Goal: Task Accomplishment & Management: Complete application form

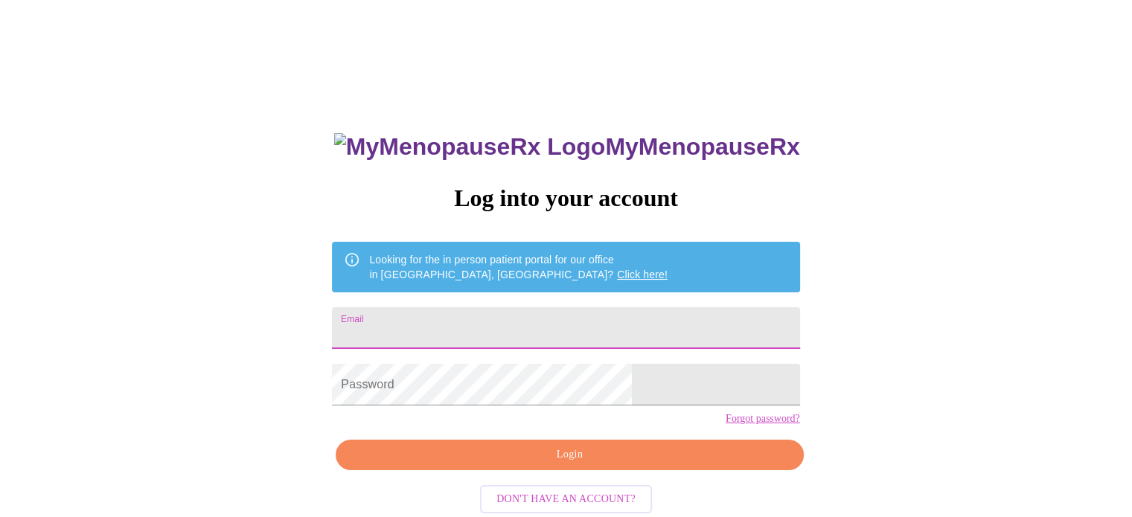
click at [526, 315] on input "Email" at bounding box center [566, 328] width 468 height 42
type input "[EMAIL_ADDRESS][DOMAIN_NAME]"
click at [495, 413] on form "Password" at bounding box center [566, 385] width 468 height 57
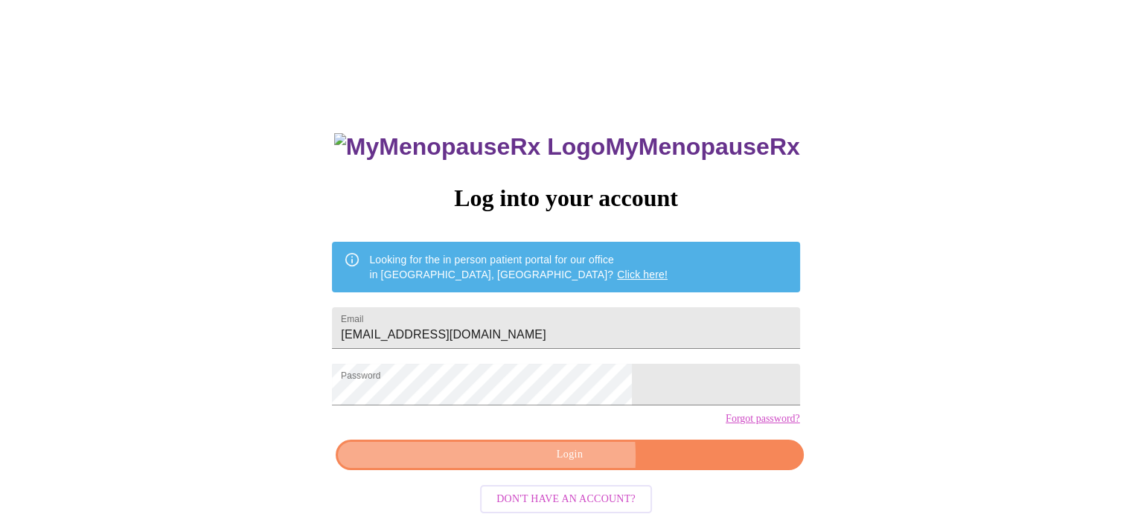
click at [518, 465] on span "Login" at bounding box center [569, 455] width 433 height 19
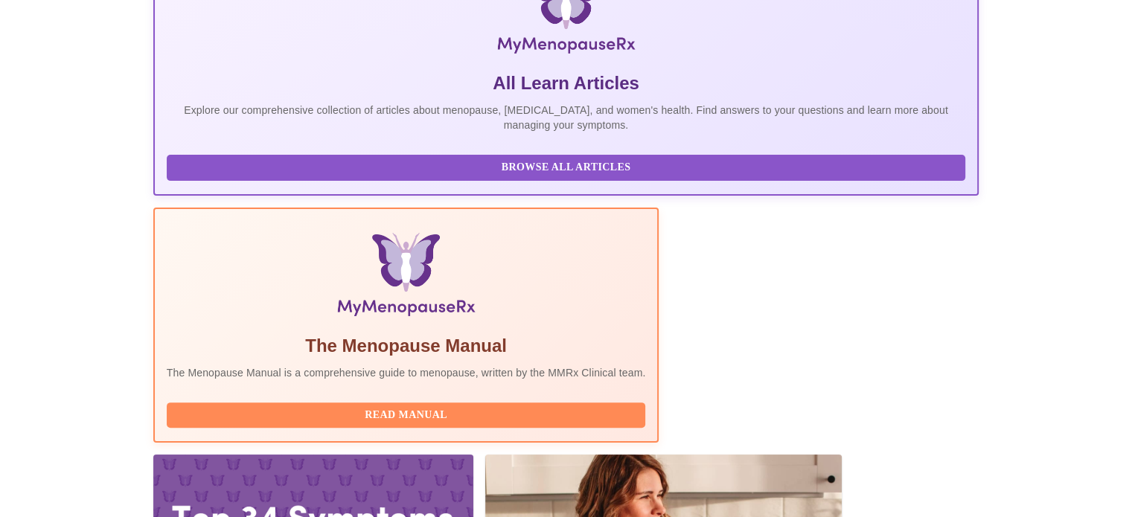
scroll to position [372, 0]
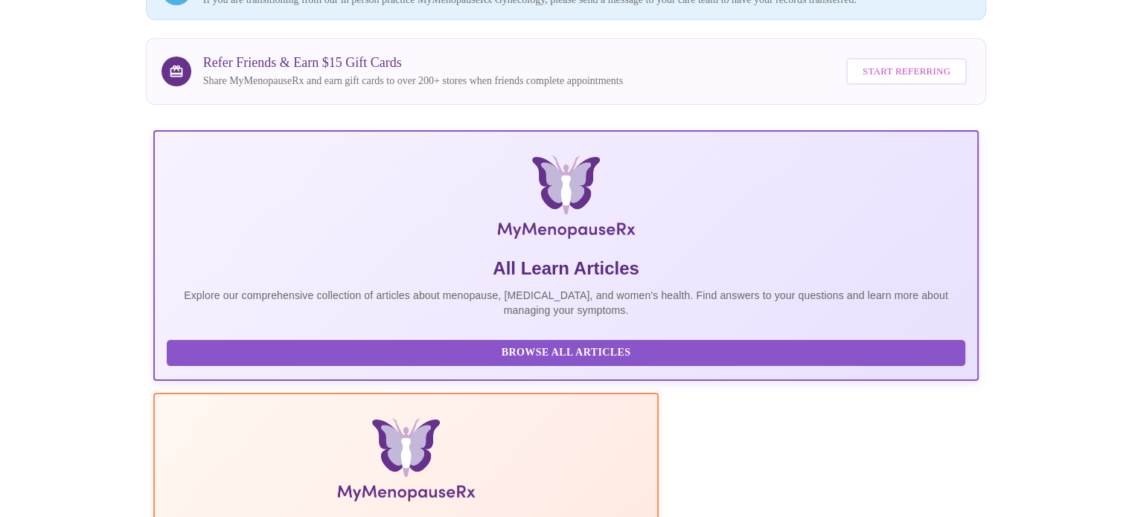
scroll to position [148, 0]
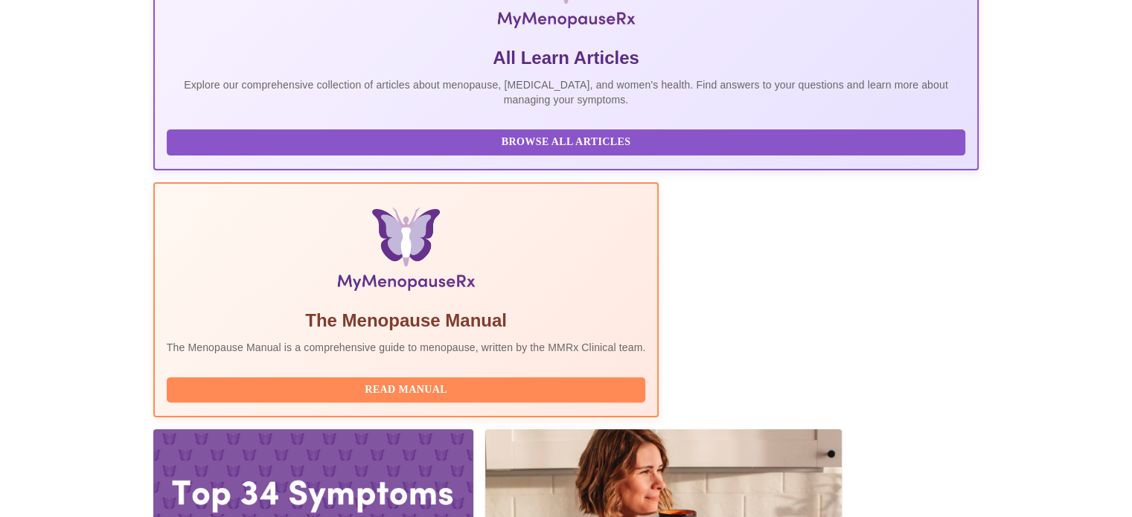
scroll to position [372, 0]
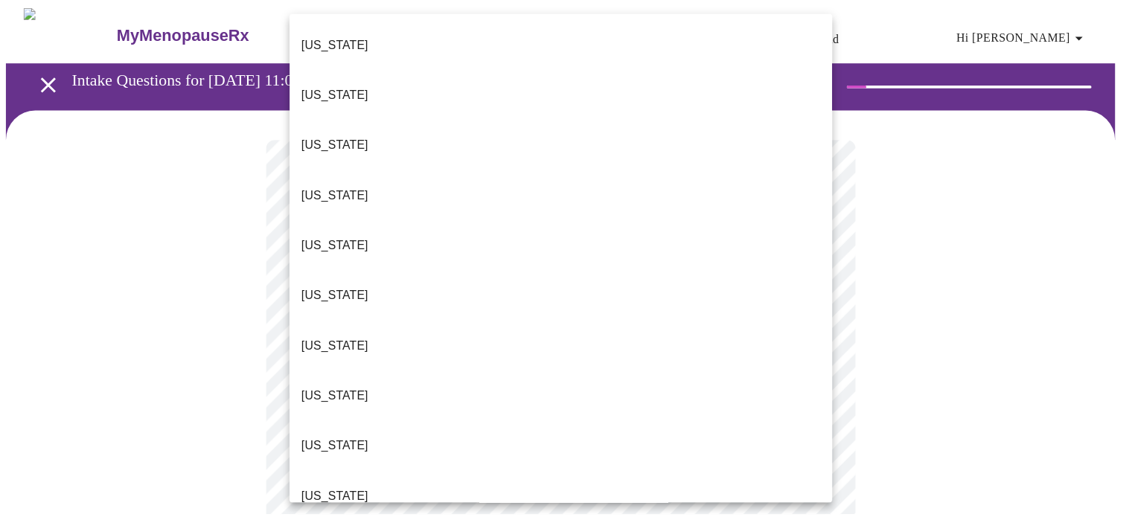
scroll to position [15, 0]
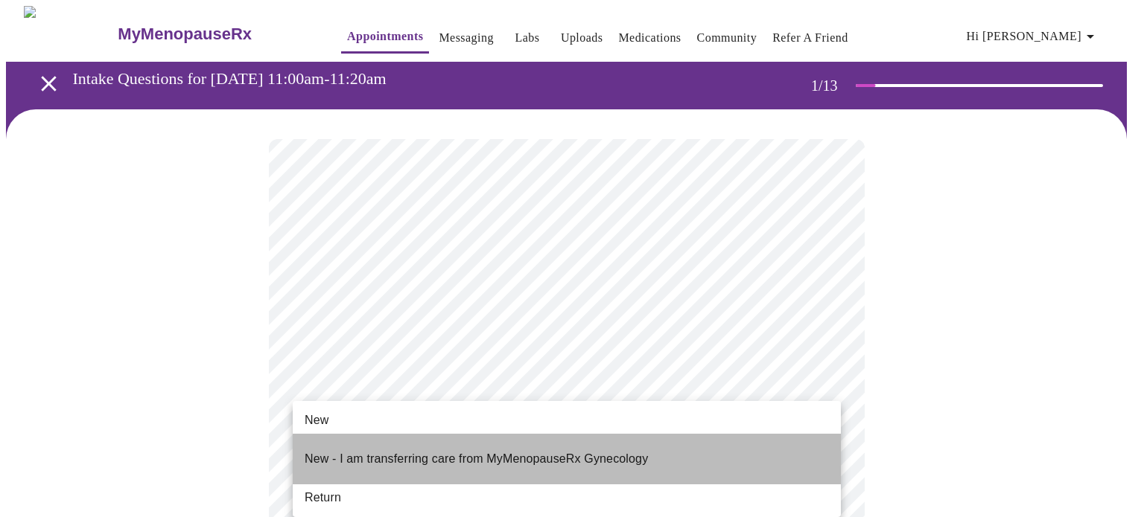
click at [485, 450] on p "New - I am transferring care from MyMenopauseRx Gynecology" at bounding box center [475, 459] width 343 height 18
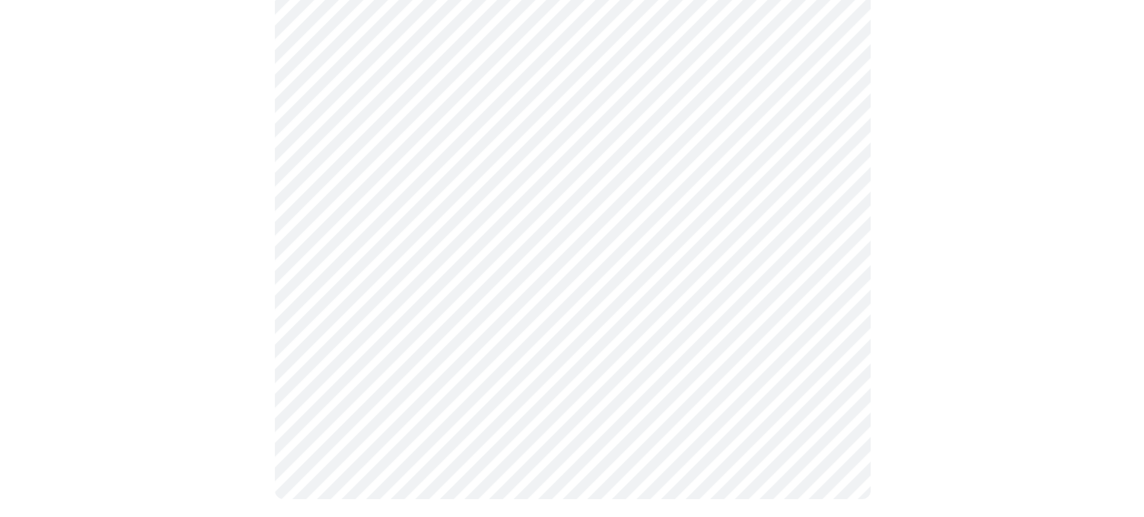
scroll to position [832, 0]
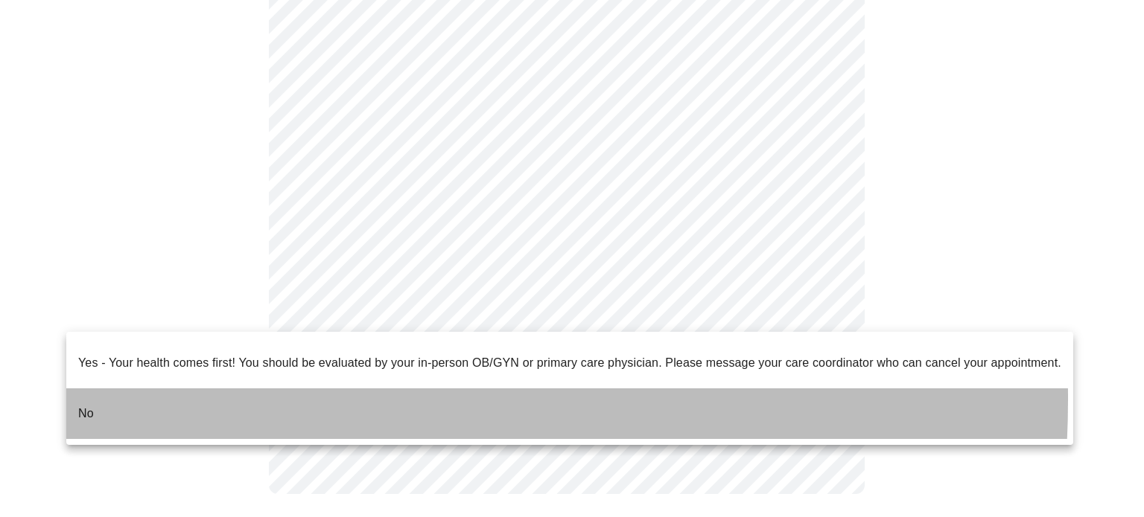
click at [226, 389] on li "No" at bounding box center [569, 414] width 1007 height 51
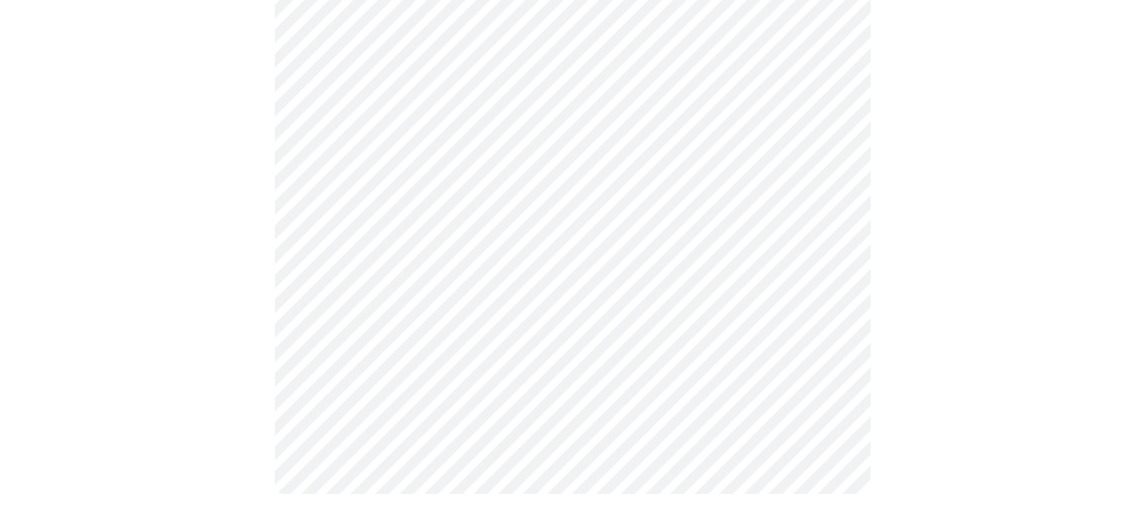
scroll to position [0, 0]
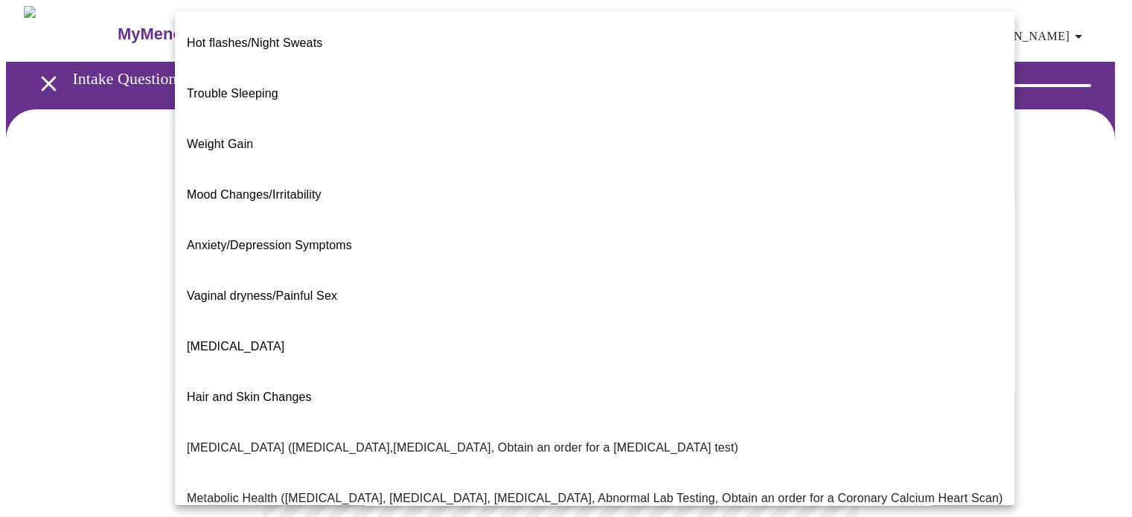
click at [503, 310] on body "MyMenopauseRx Appointments Messaging Labs Uploads Medications Community Refer a…" at bounding box center [566, 453] width 1120 height 894
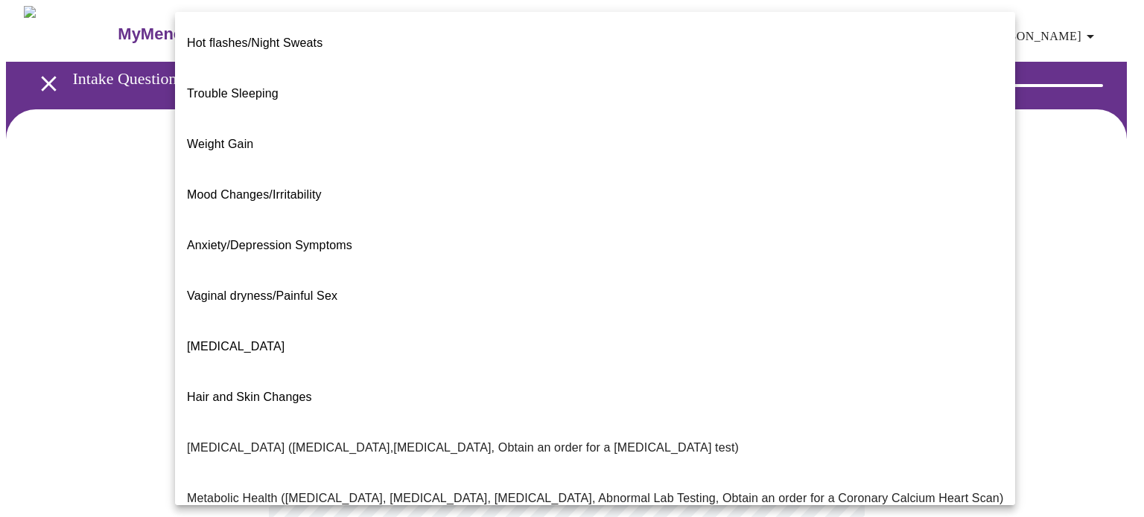
click at [328, 121] on li "Weight Gain" at bounding box center [595, 144] width 840 height 51
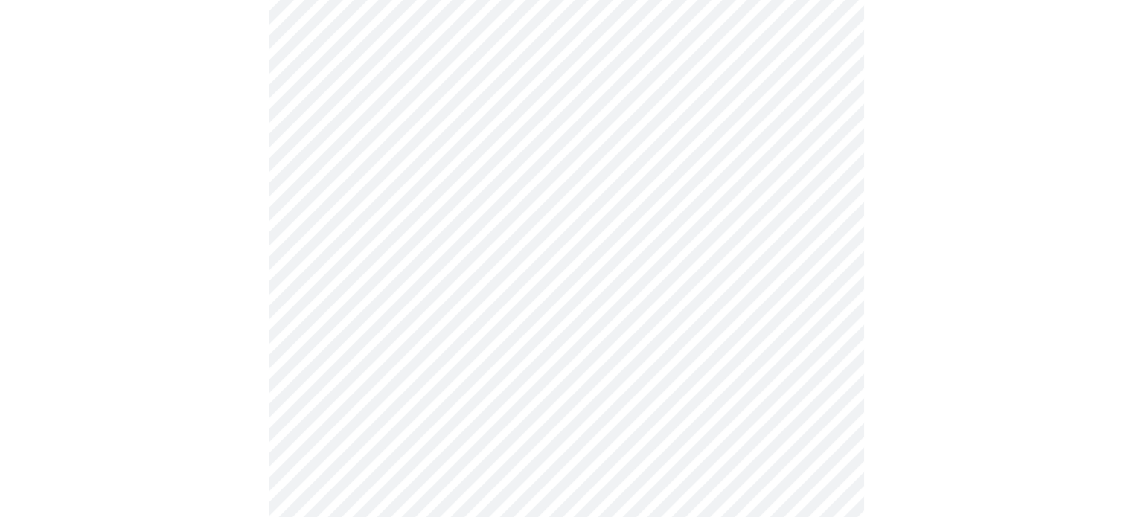
scroll to position [298, 0]
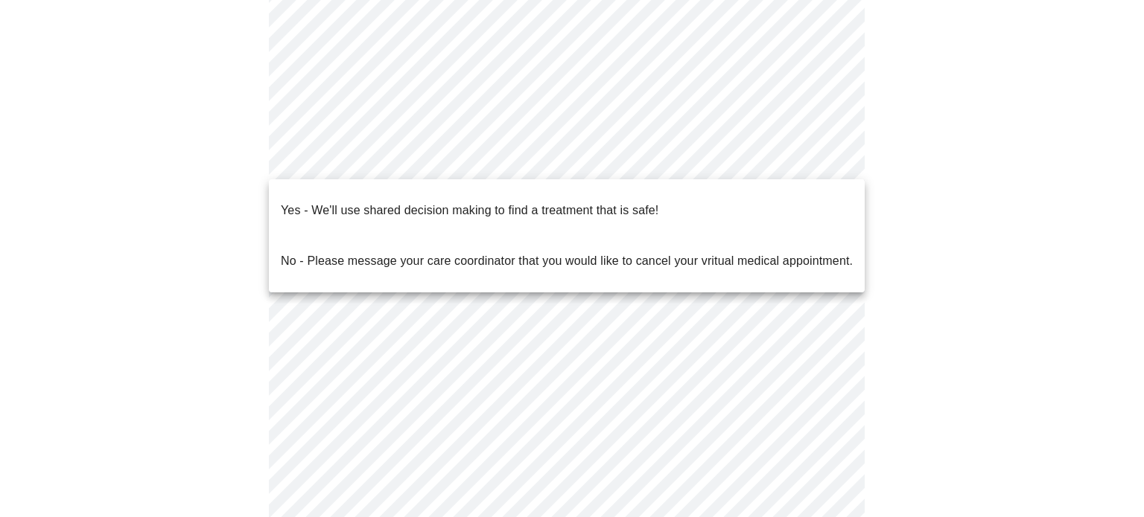
click at [459, 170] on body "MyMenopauseRx Appointments Messaging Labs Uploads Medications Community Refer a…" at bounding box center [572, 150] width 1132 height 885
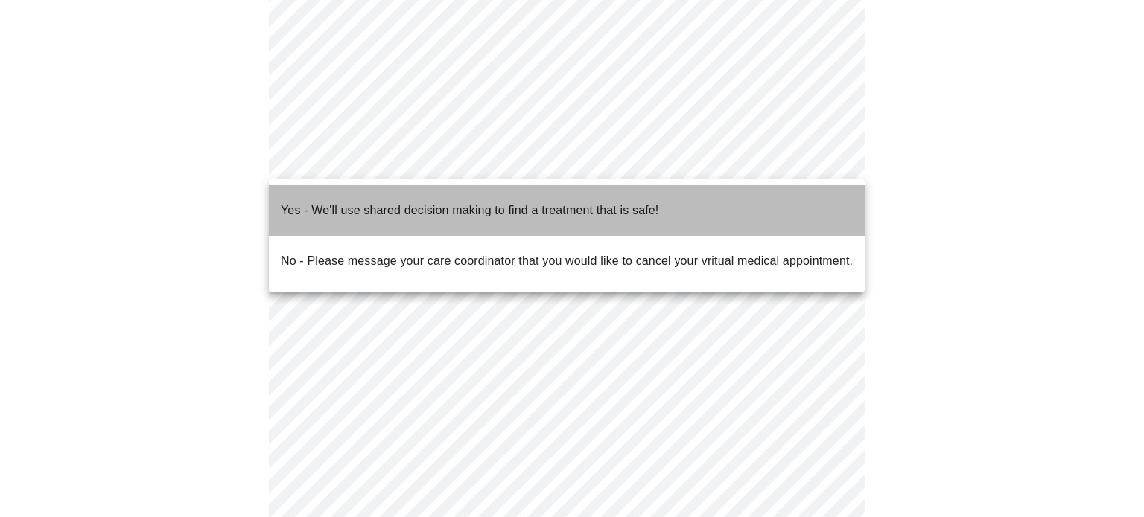
click at [441, 202] on p "Yes - We'll use shared decision making to find a treatment that is safe!" at bounding box center [469, 211] width 377 height 18
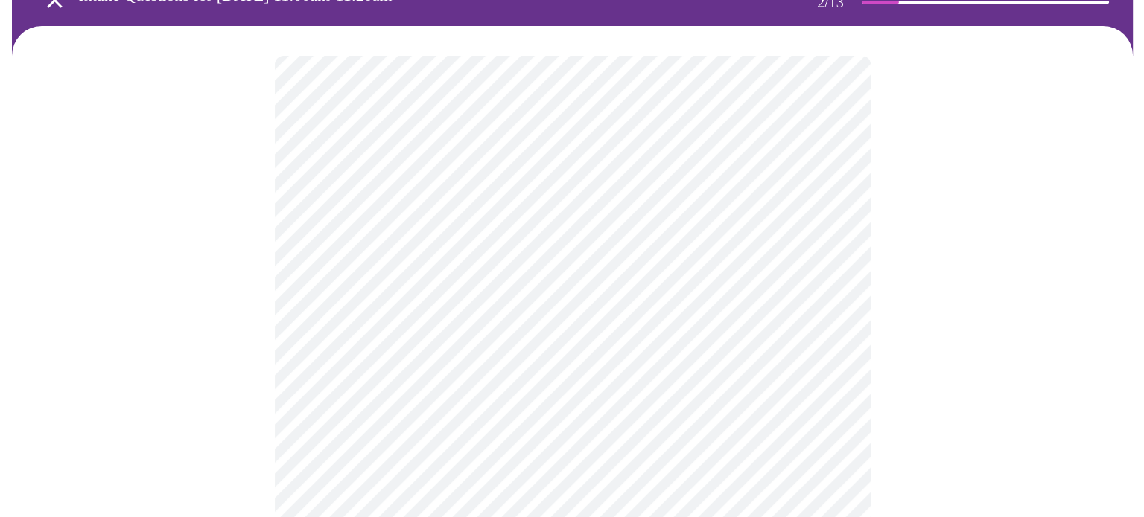
scroll to position [74, 0]
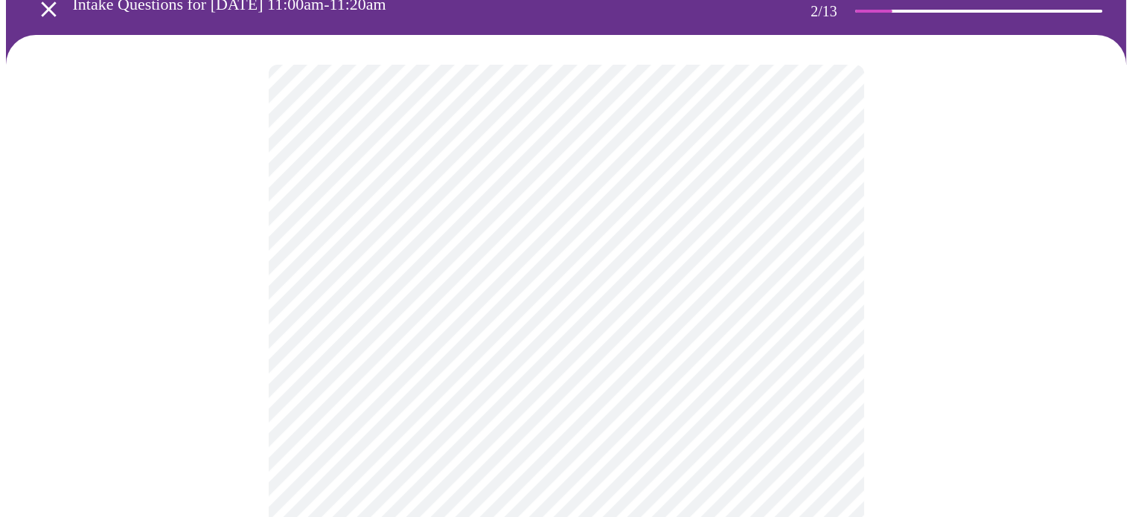
click at [472, 243] on body "MyMenopauseRx Appointments Messaging Labs Uploads Medications Community Refer a…" at bounding box center [566, 354] width 1120 height 844
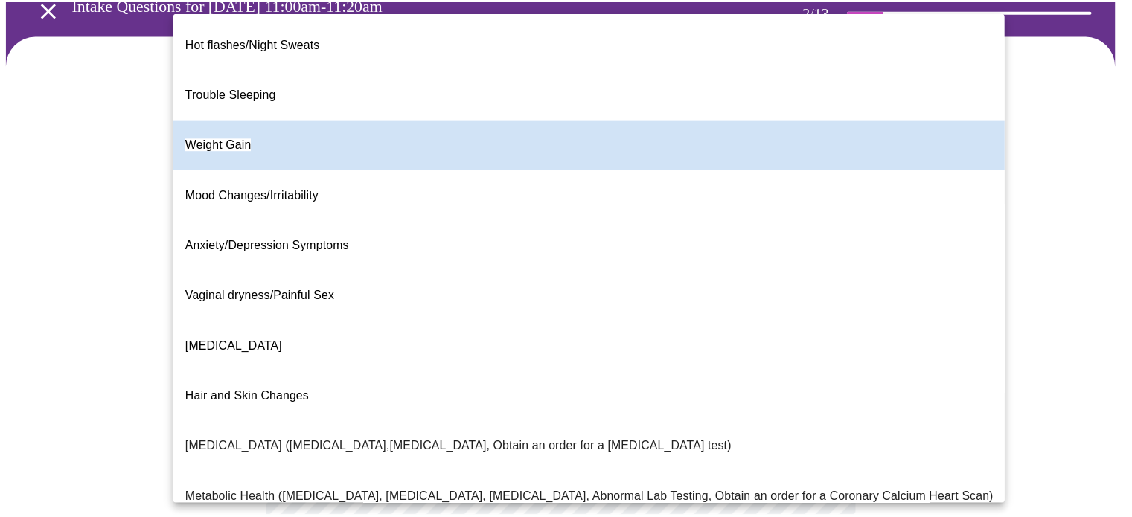
scroll to position [253, 0]
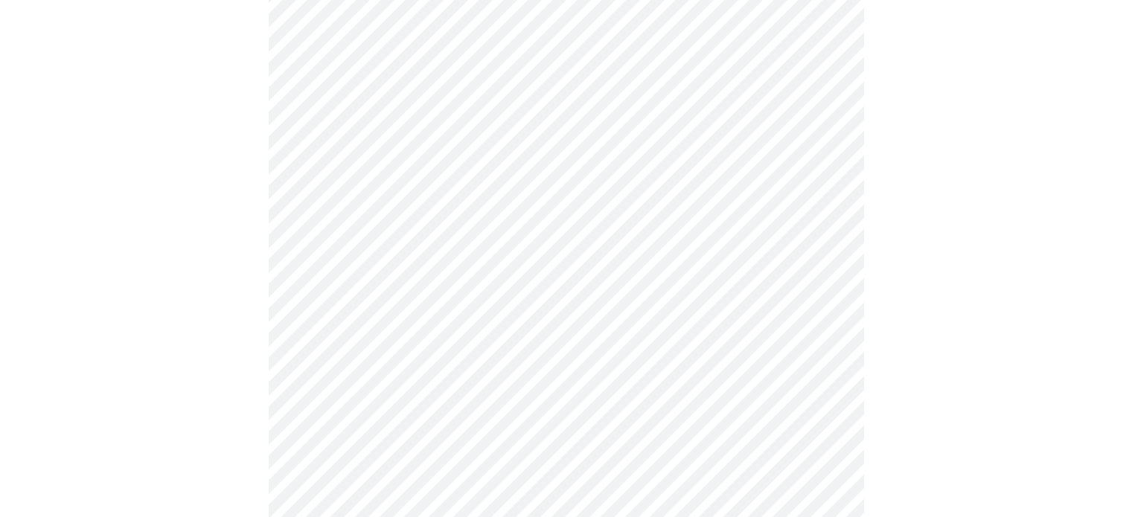
scroll to position [0, 0]
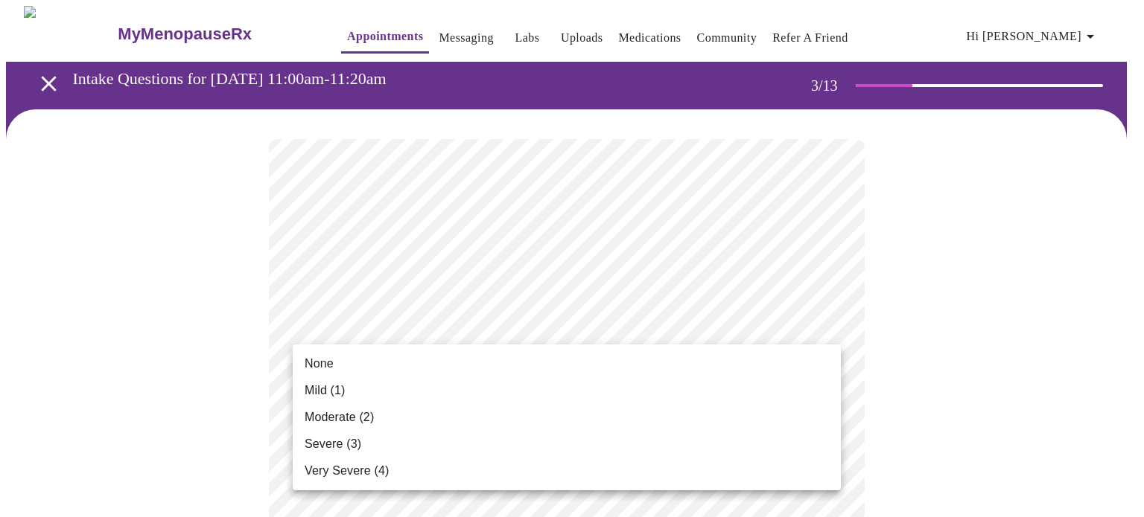
click at [349, 360] on li "None" at bounding box center [567, 364] width 548 height 27
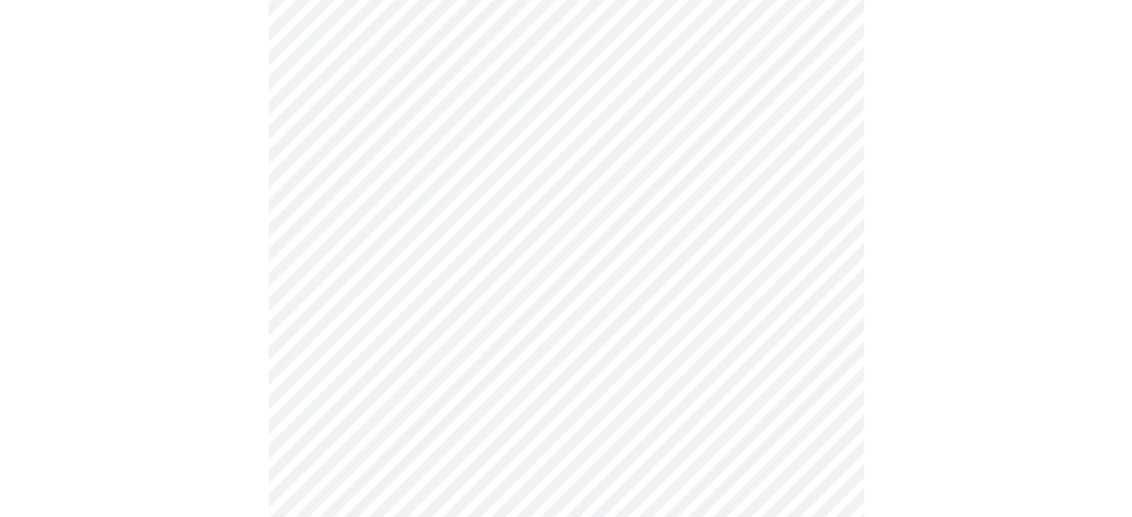
scroll to position [223, 0]
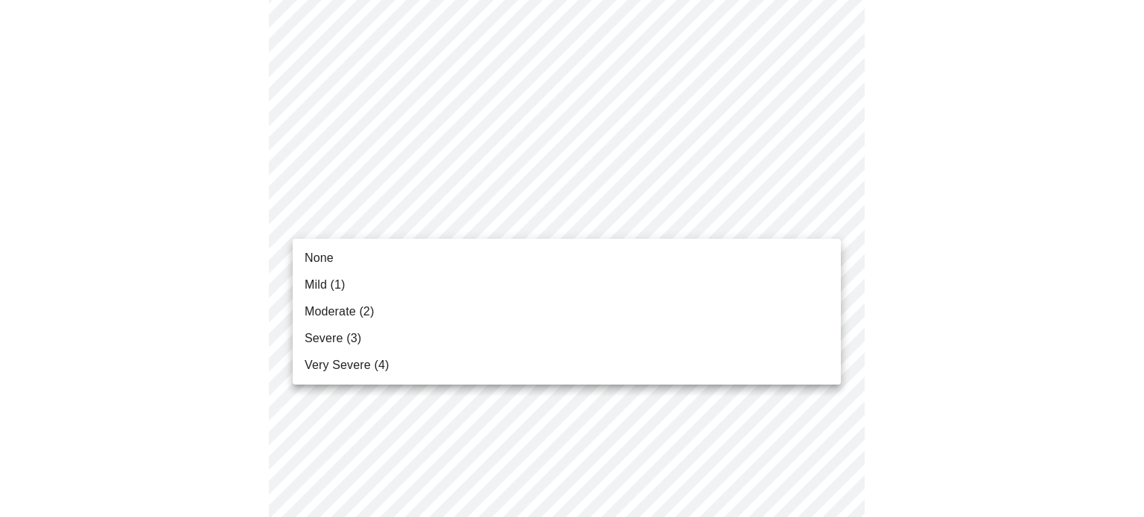
click at [401, 258] on li "None" at bounding box center [567, 258] width 548 height 27
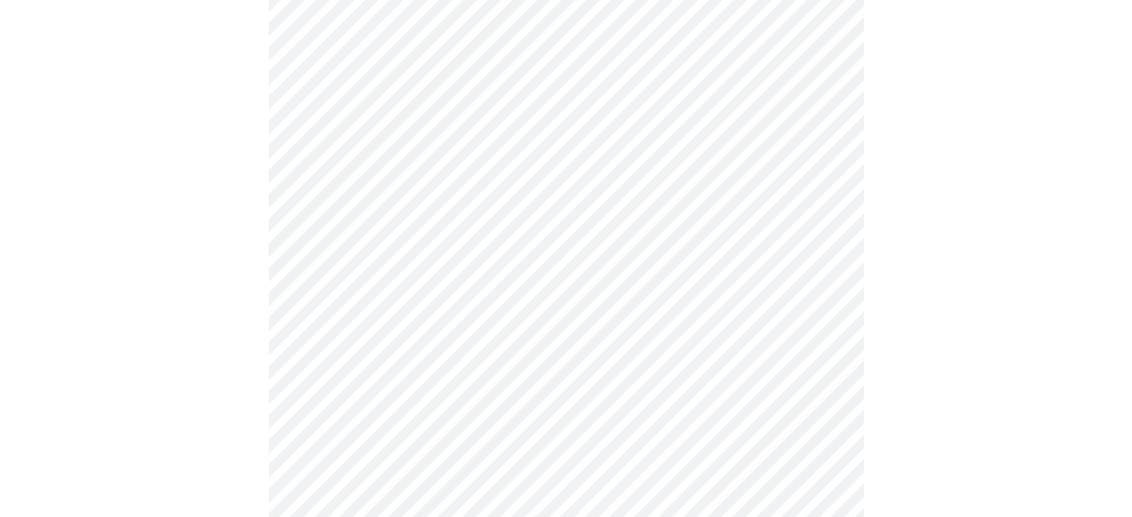
scroll to position [372, 0]
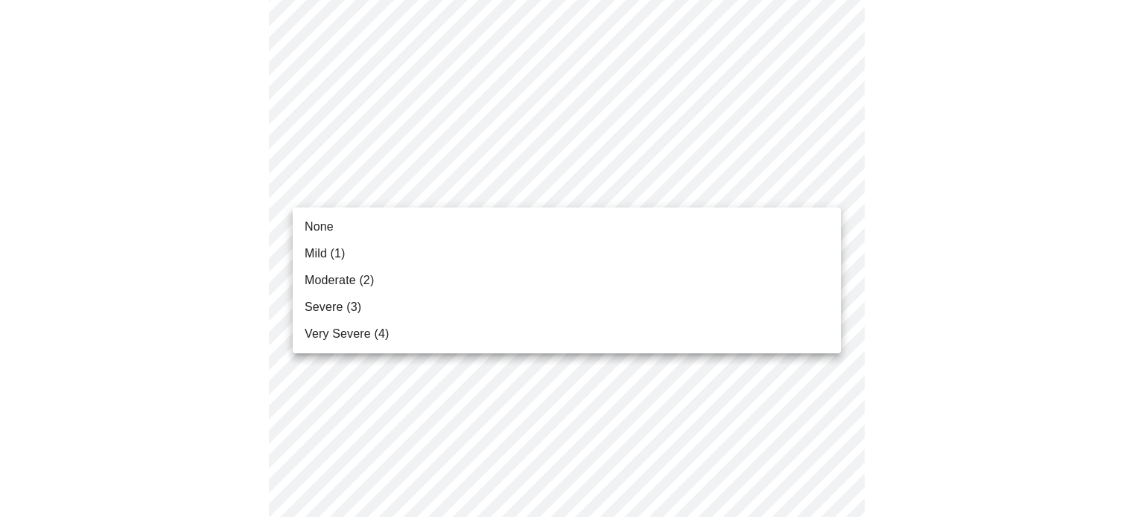
click at [392, 227] on li "None" at bounding box center [567, 227] width 548 height 27
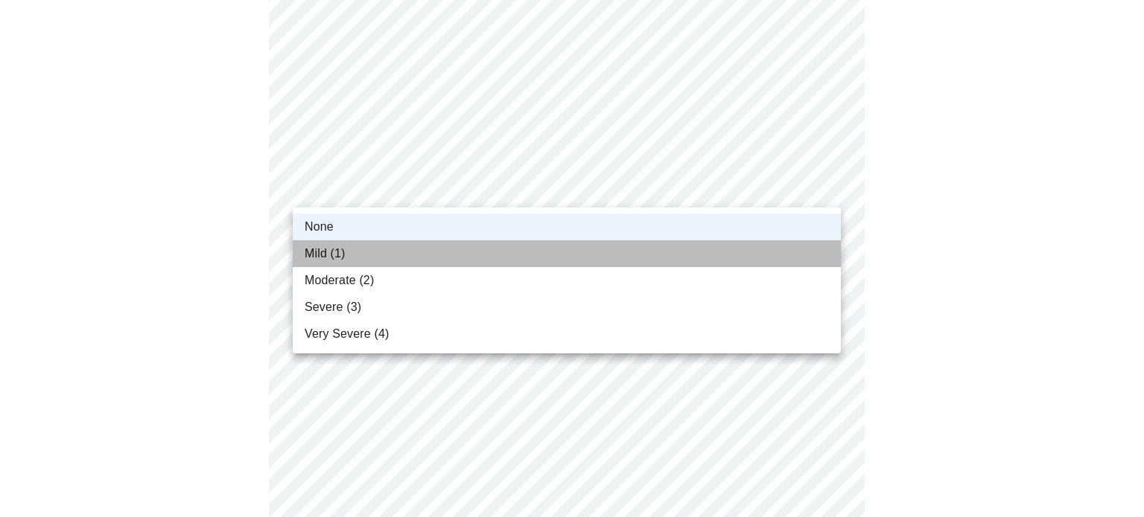
click at [380, 257] on li "Mild (1)" at bounding box center [567, 253] width 548 height 27
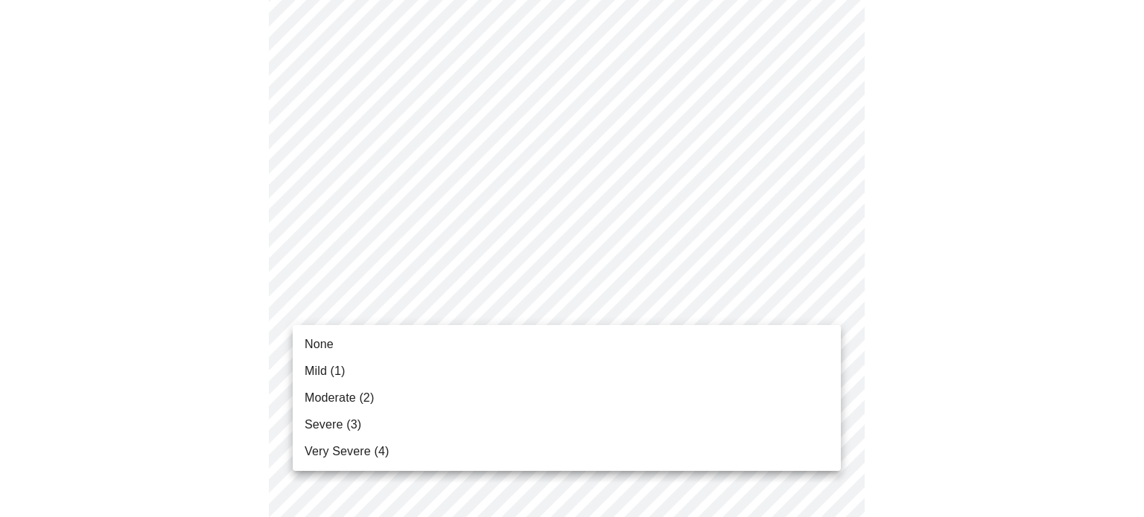
click at [351, 371] on li "Mild (1)" at bounding box center [567, 371] width 548 height 27
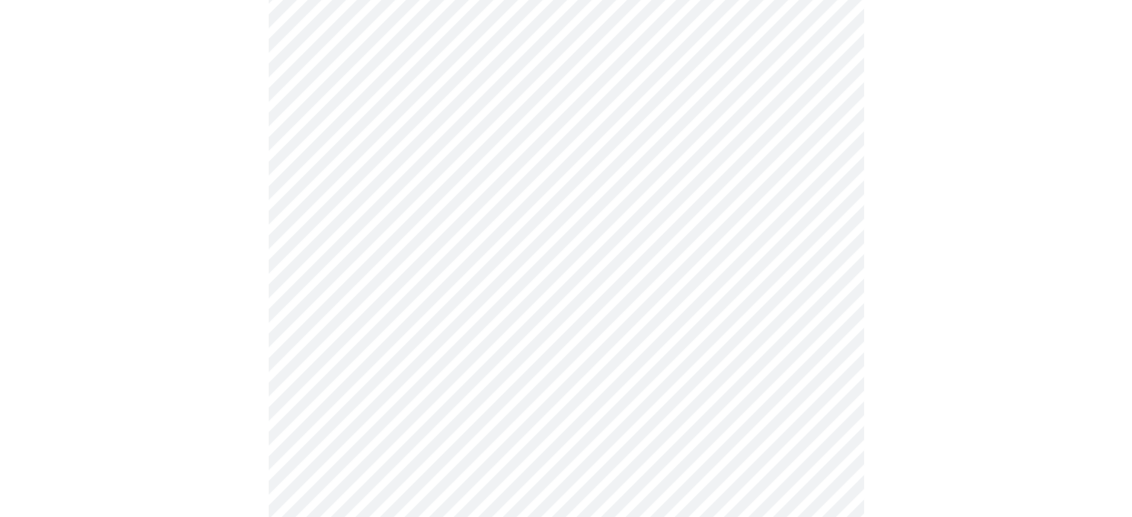
scroll to position [596, 0]
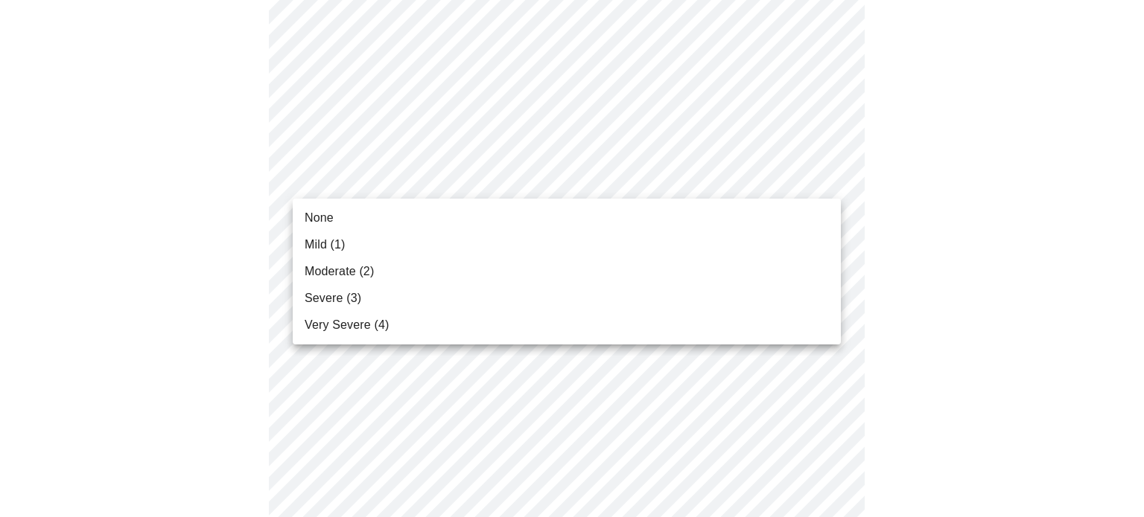
click at [393, 185] on body "MyMenopauseRx Appointments Messaging Labs Uploads Medications Community Refer a…" at bounding box center [572, 358] width 1132 height 1896
click at [378, 244] on li "Mild (1)" at bounding box center [567, 245] width 548 height 27
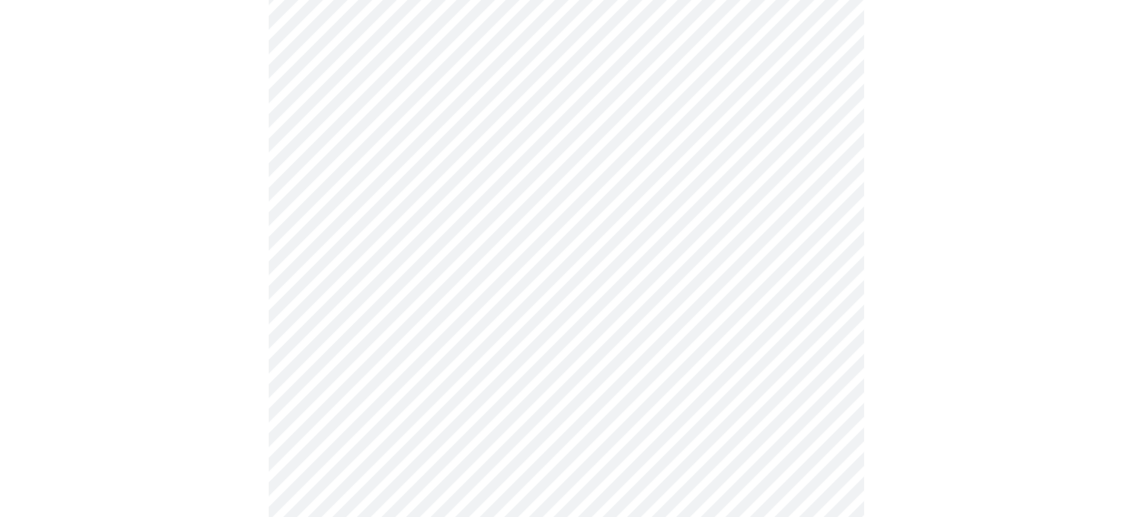
scroll to position [819, 0]
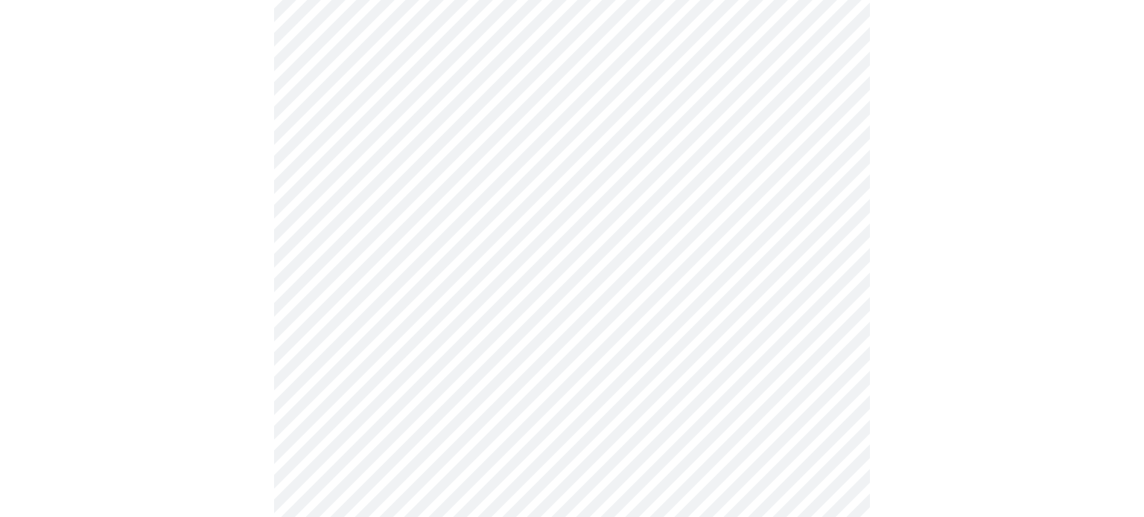
click at [412, 53] on body "MyMenopauseRx Appointments Messaging Labs Uploads Medications Community Refer a…" at bounding box center [572, 124] width 1132 height 1875
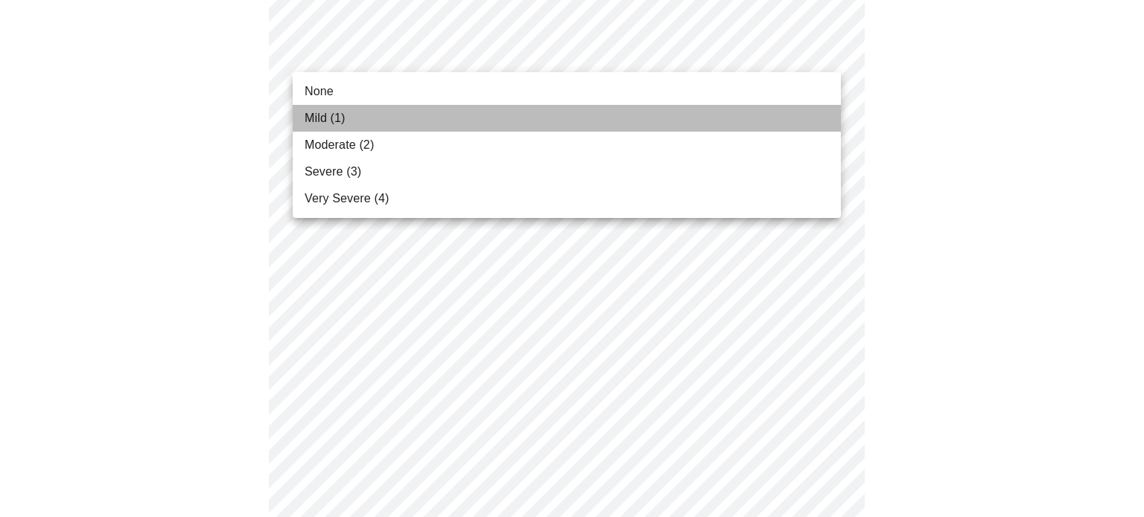
click at [399, 115] on li "Mild (1)" at bounding box center [567, 118] width 548 height 27
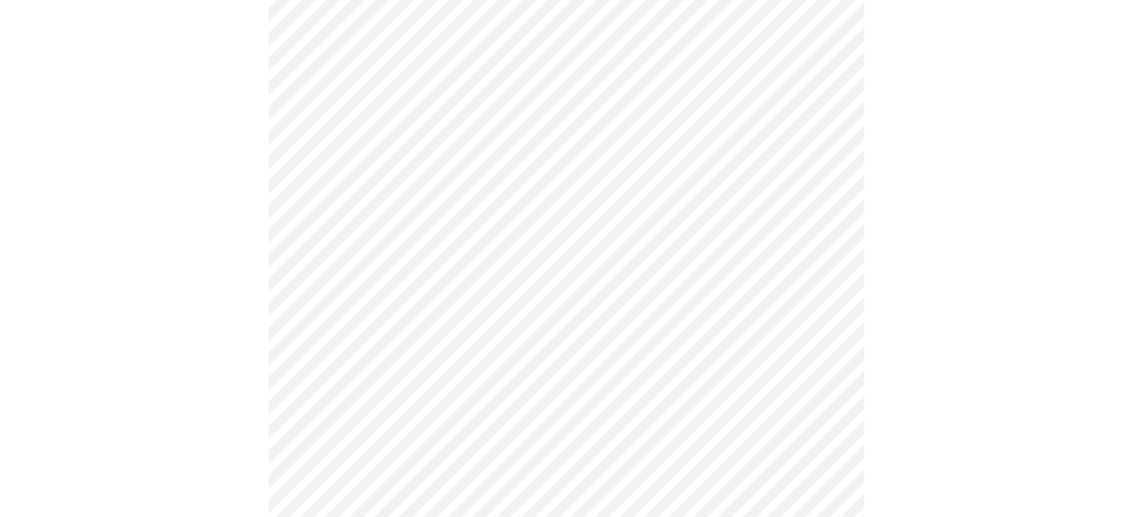
click at [381, 179] on body "MyMenopauseRx Appointments Messaging Labs Uploads Medications Community Refer a…" at bounding box center [566, 114] width 1120 height 1855
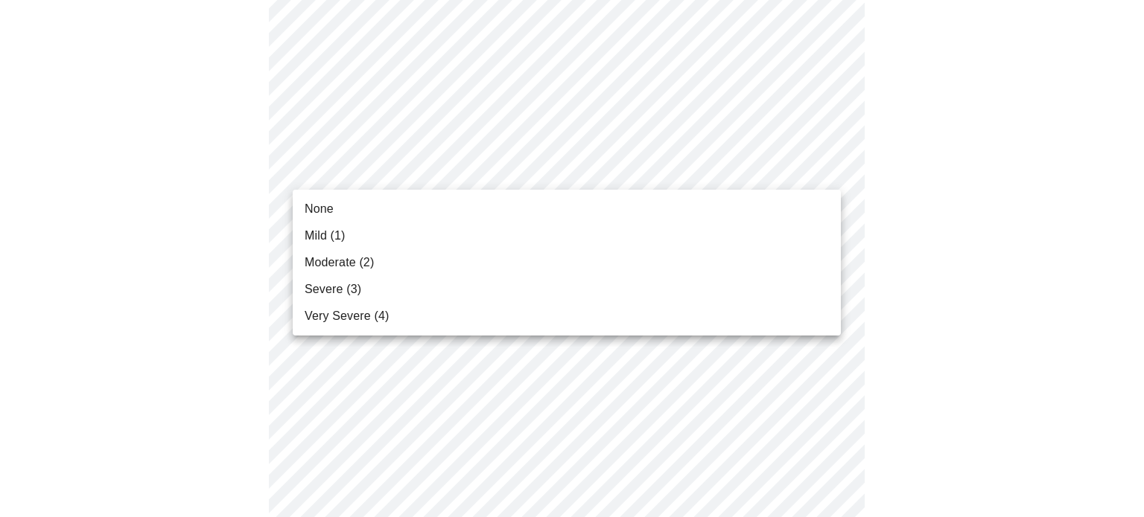
click at [357, 288] on span "Severe (3)" at bounding box center [332, 290] width 57 height 18
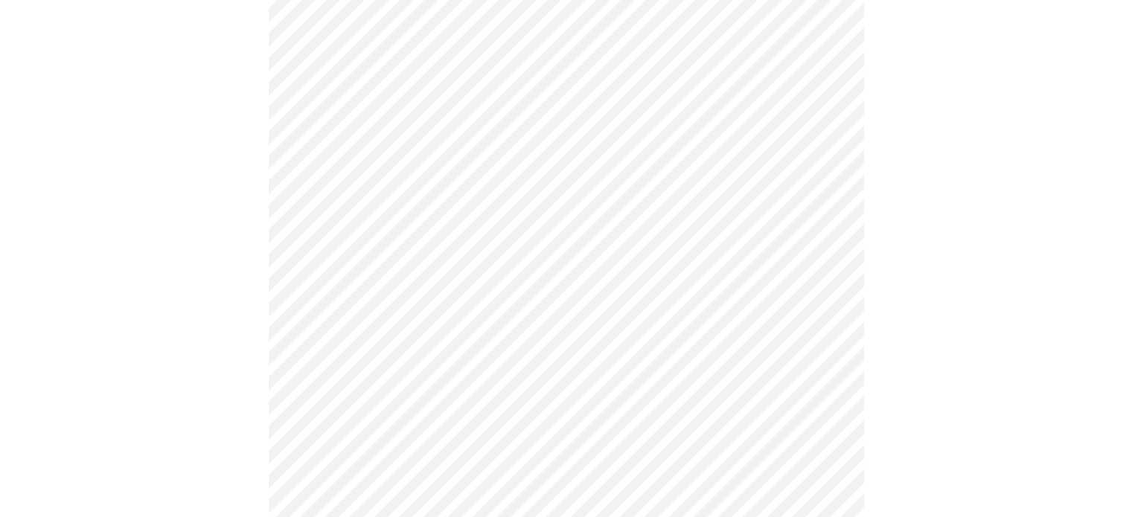
click at [354, 284] on body "MyMenopauseRx Appointments Messaging Labs Uploads Medications Community Refer a…" at bounding box center [566, 104] width 1120 height 1834
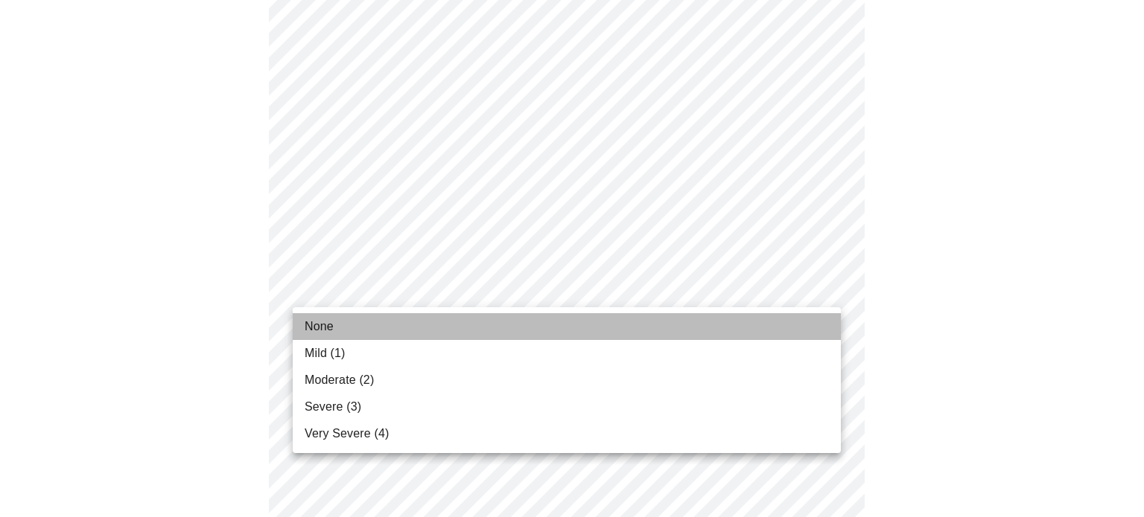
click at [346, 324] on li "None" at bounding box center [567, 326] width 548 height 27
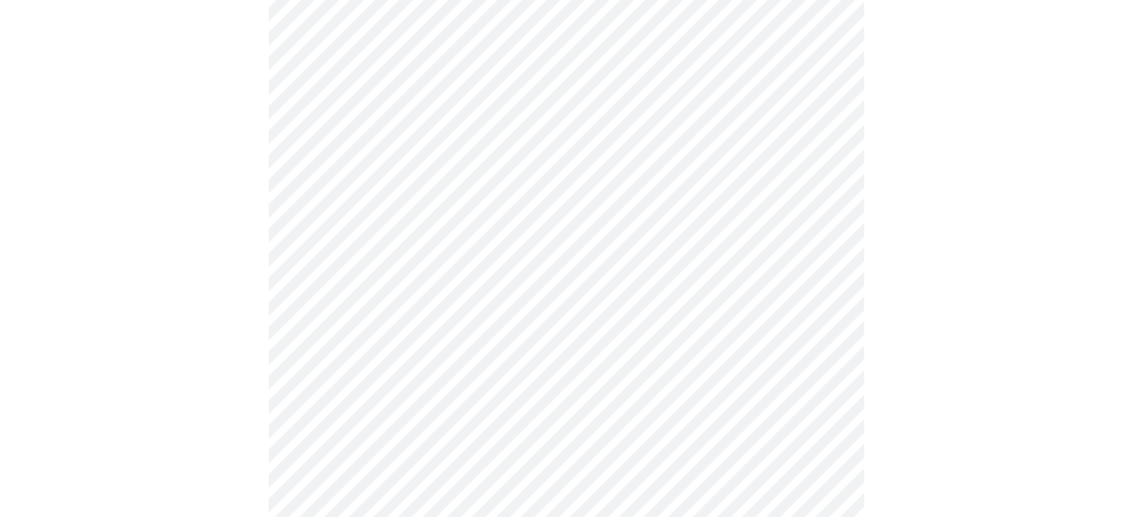
scroll to position [1042, 0]
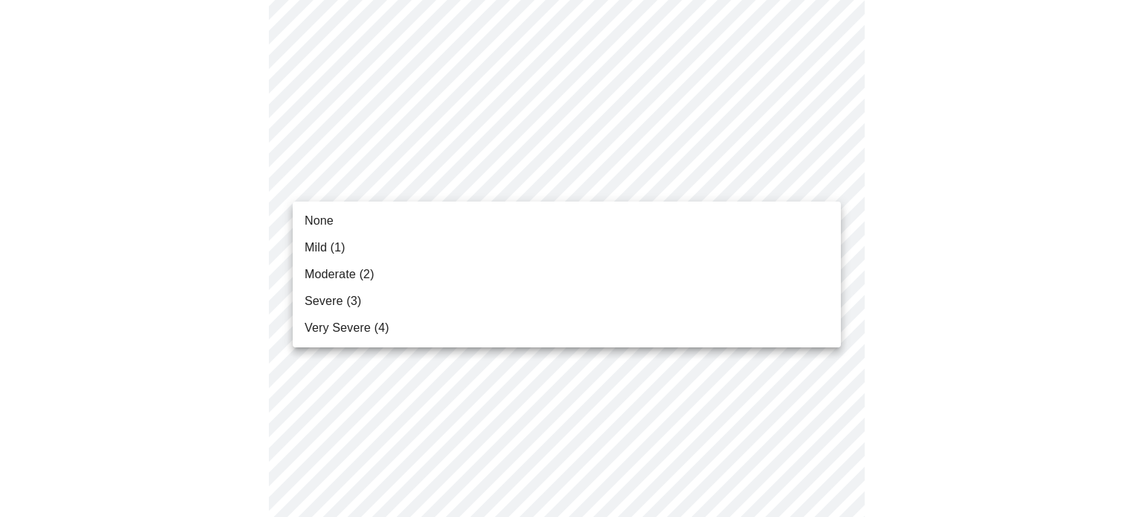
click at [380, 249] on li "Mild (1)" at bounding box center [567, 248] width 548 height 27
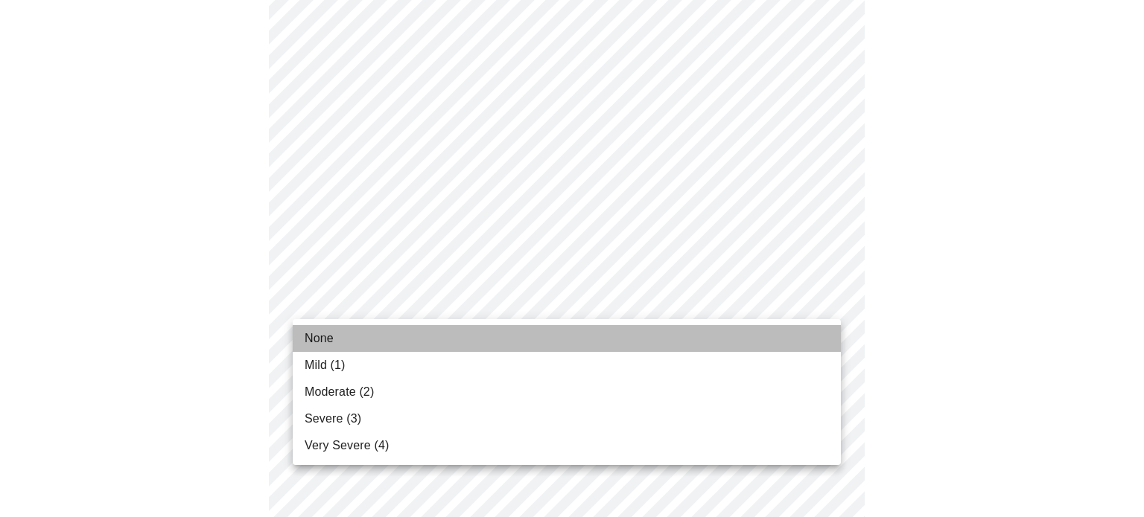
click at [330, 336] on span "None" at bounding box center [318, 339] width 29 height 18
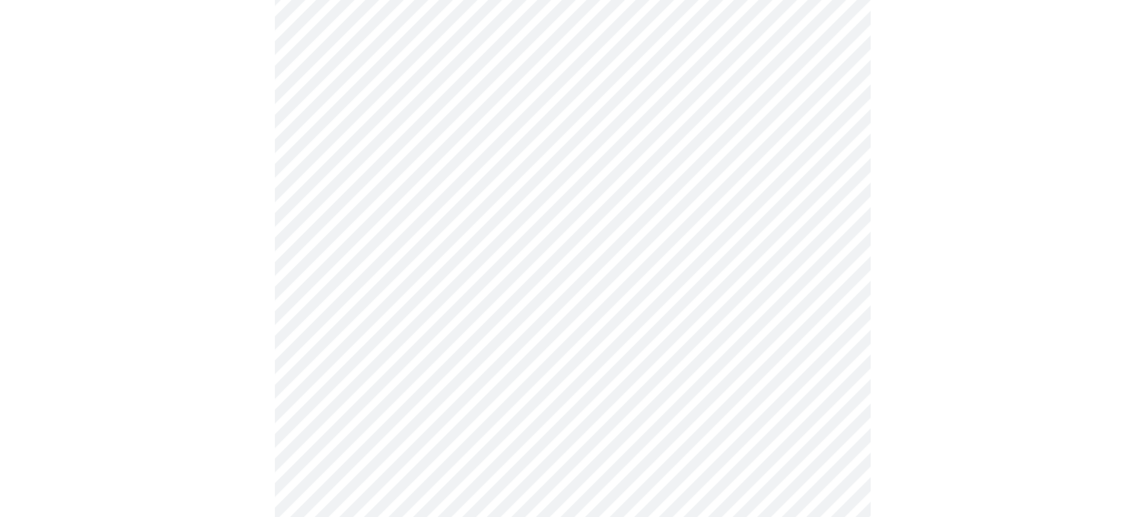
scroll to position [1254, 0]
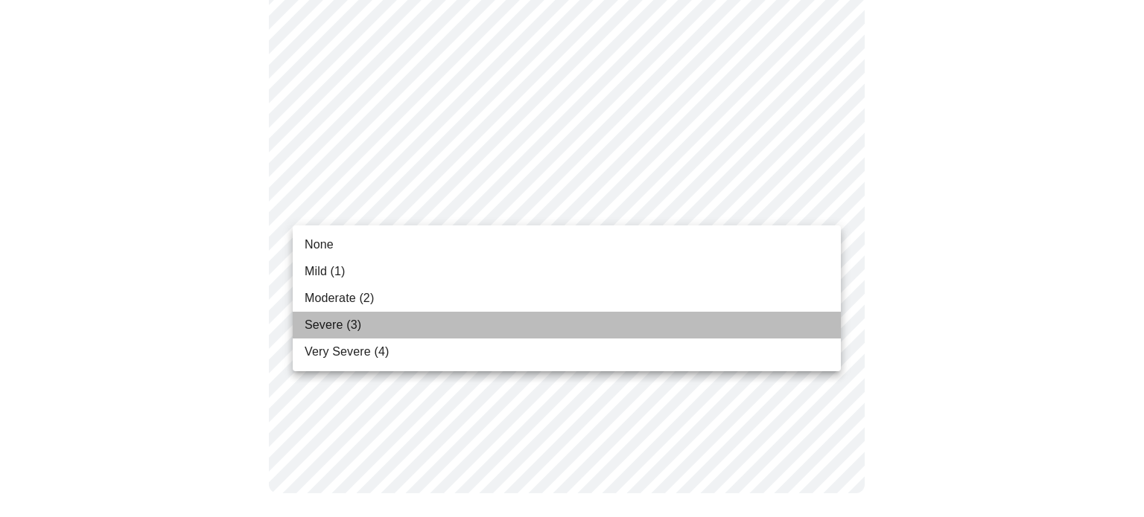
click at [348, 330] on span "Severe (3)" at bounding box center [332, 325] width 57 height 18
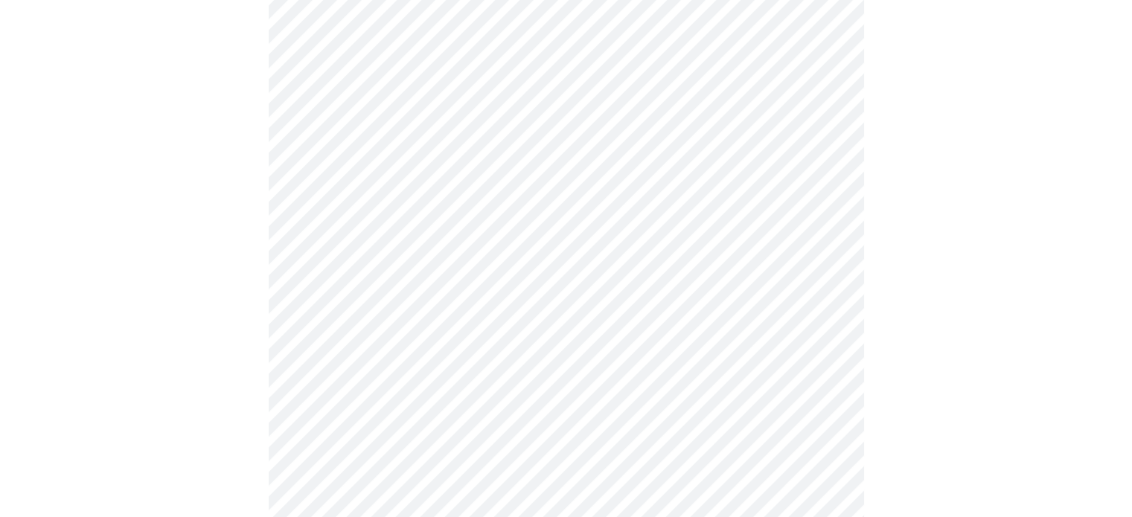
scroll to position [670, 0]
click at [323, 240] on body "MyMenopauseRx Appointments Messaging Labs Uploads Medications Community Refer a…" at bounding box center [566, 70] width 1120 height 1468
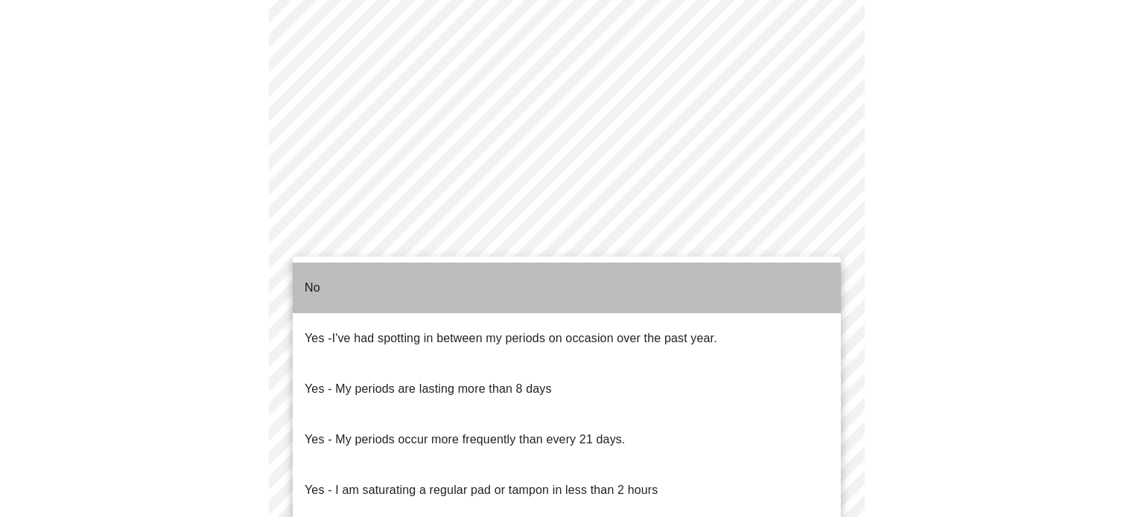
click at [322, 276] on li "No" at bounding box center [567, 288] width 548 height 51
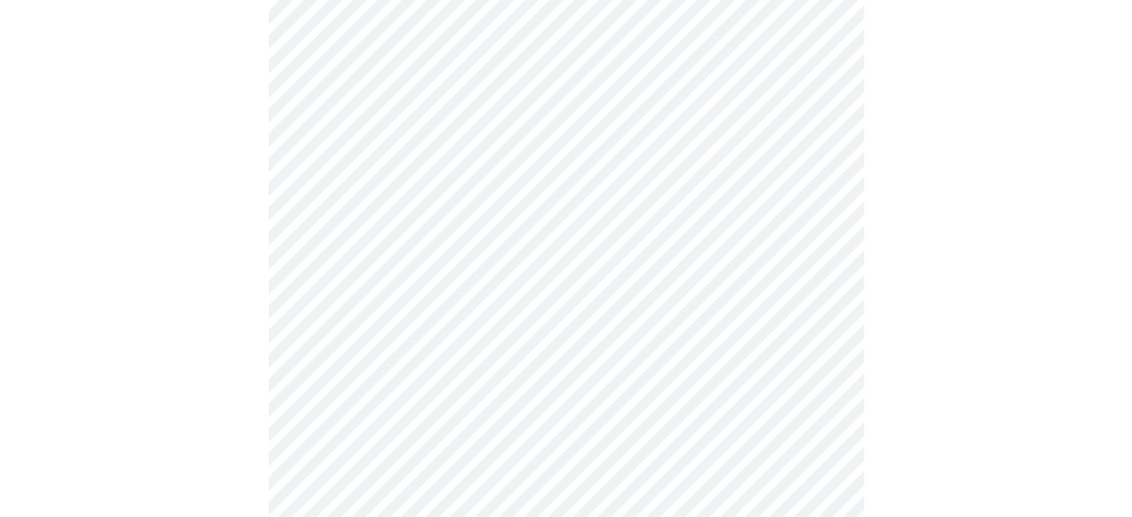
scroll to position [893, 0]
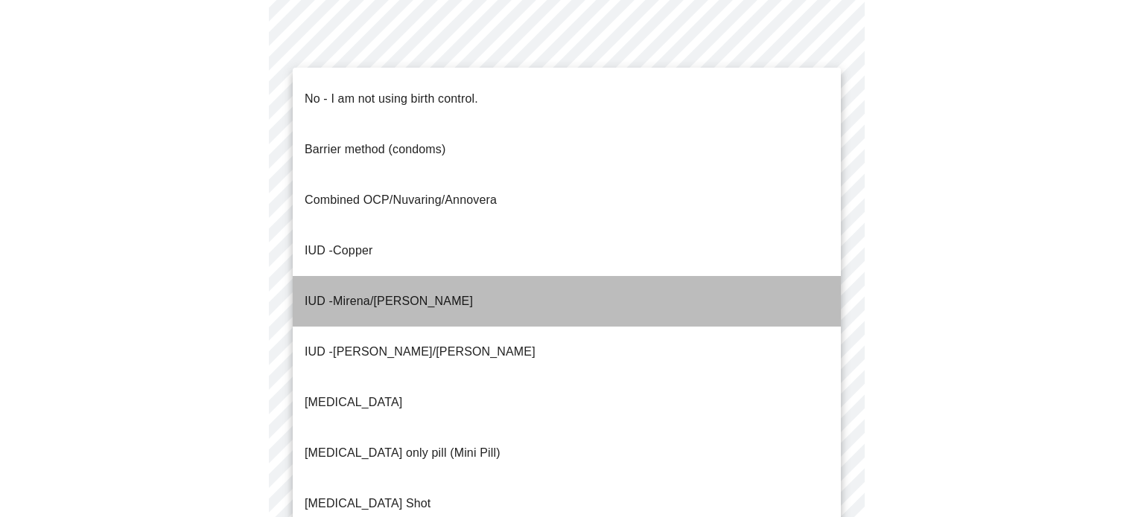
click at [363, 295] on span "Mirena/Liletta" at bounding box center [403, 301] width 140 height 13
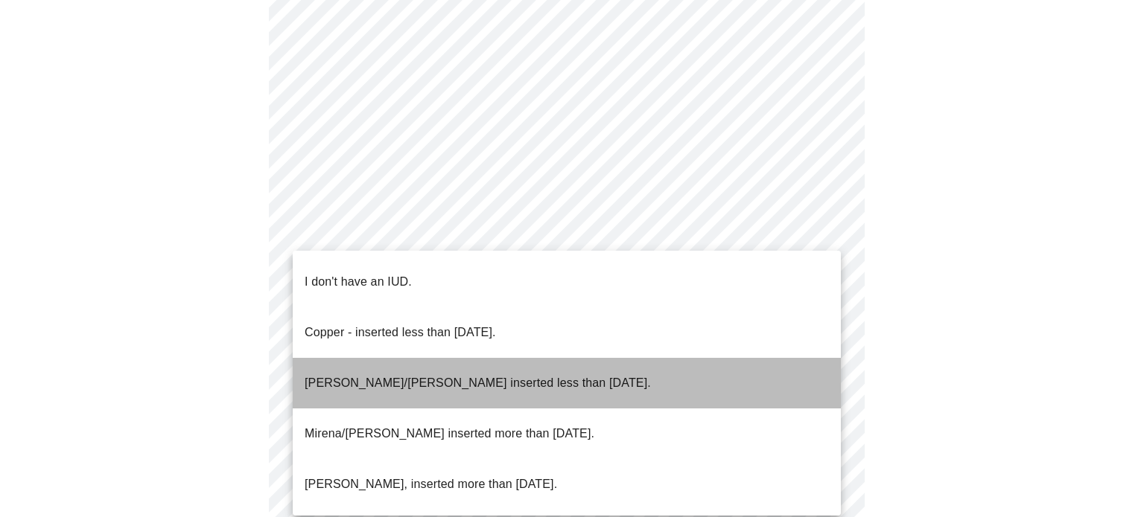
click at [399, 374] on p "Mirena/Liletta inserted less than 5 years ago." at bounding box center [477, 383] width 346 height 18
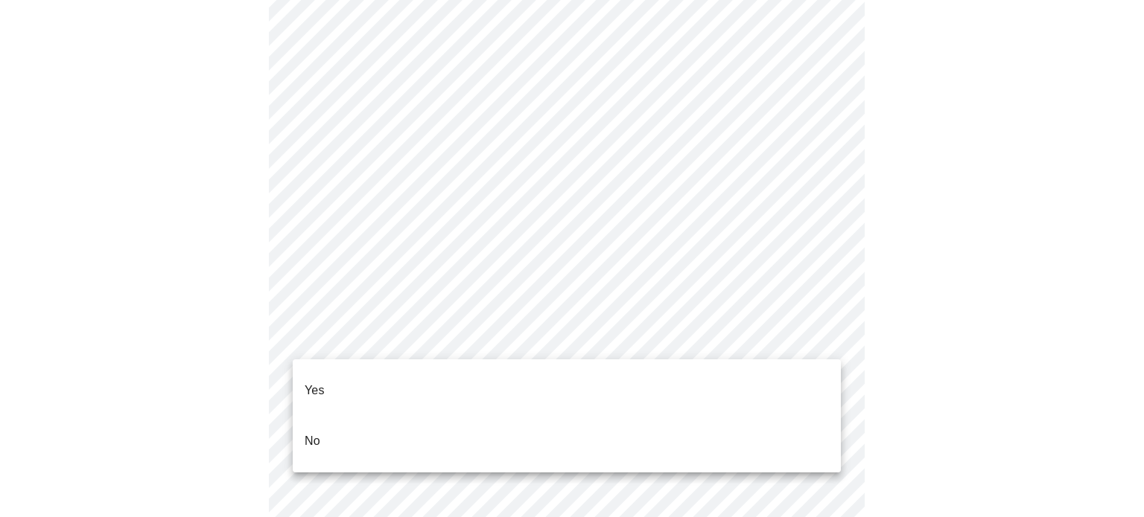
click at [372, 385] on li "Yes" at bounding box center [567, 391] width 548 height 51
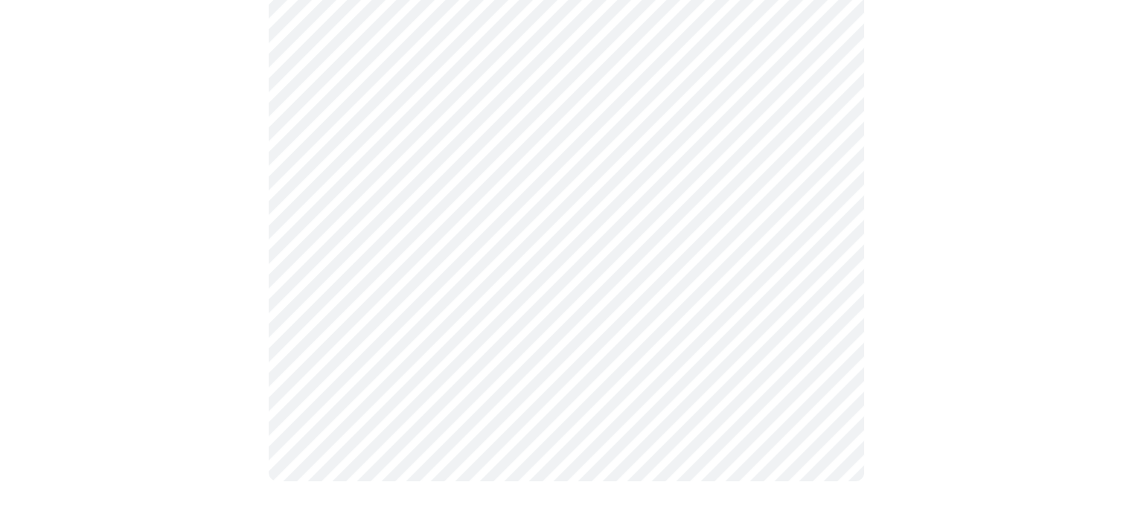
scroll to position [0, 0]
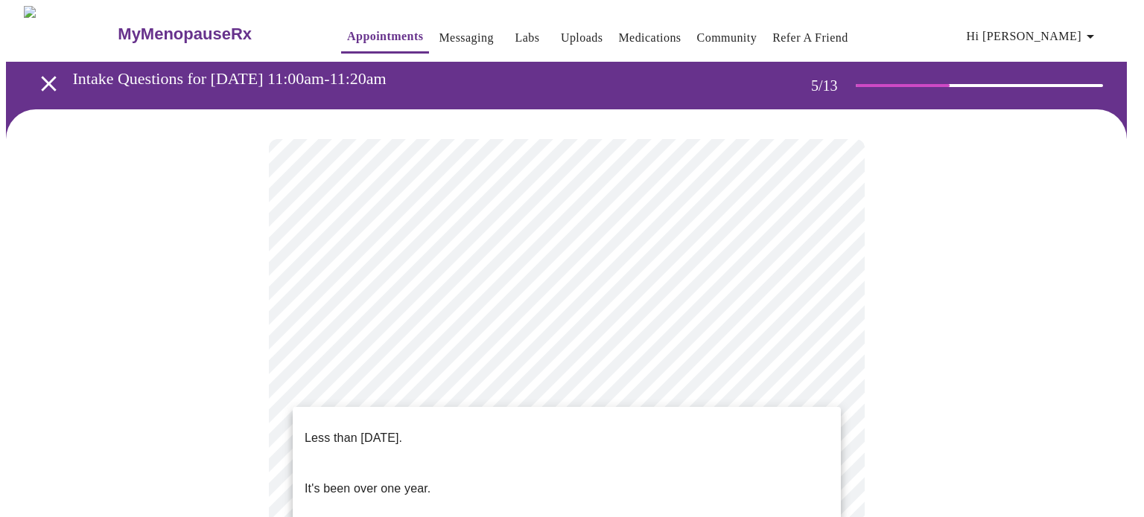
click at [376, 430] on p "Less than one year ago." at bounding box center [353, 439] width 98 height 18
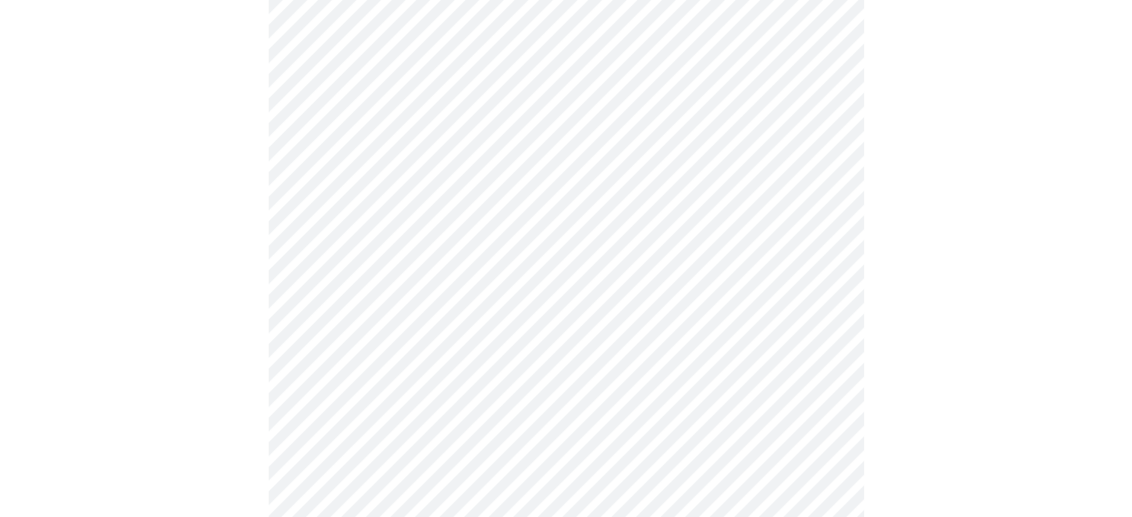
scroll to position [298, 0]
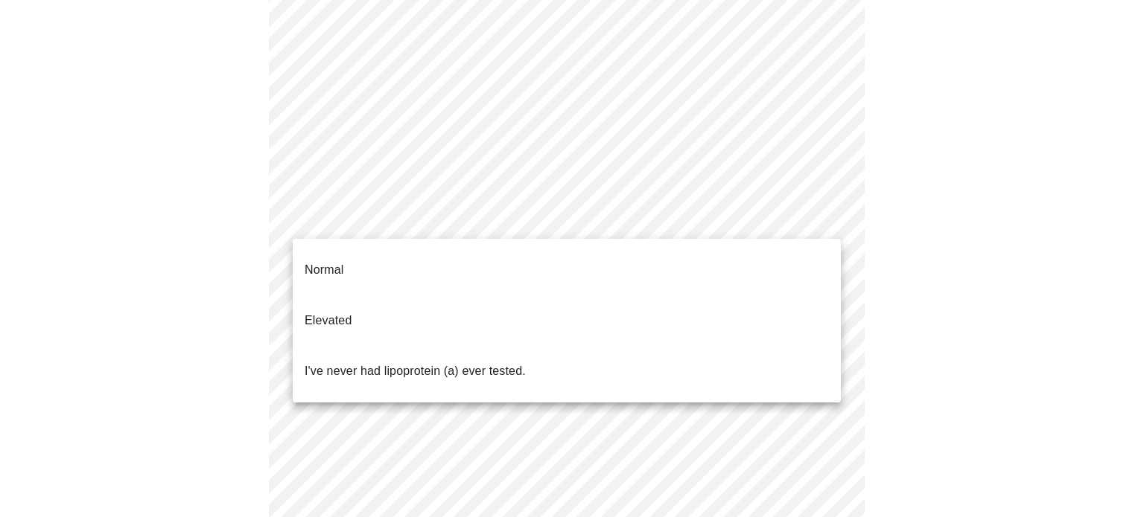
click at [417, 220] on body "MyMenopauseRx Appointments Messaging Labs Uploads Medications Community Refer a…" at bounding box center [572, 306] width 1132 height 1196
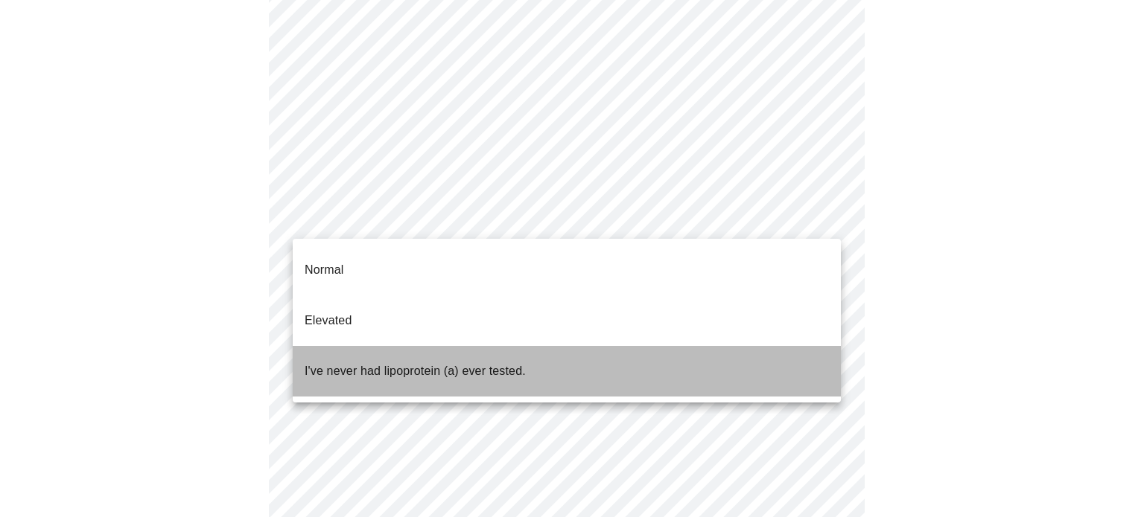
click at [376, 363] on p "I've never had lipoprotein (a) ever tested." at bounding box center [414, 372] width 221 height 18
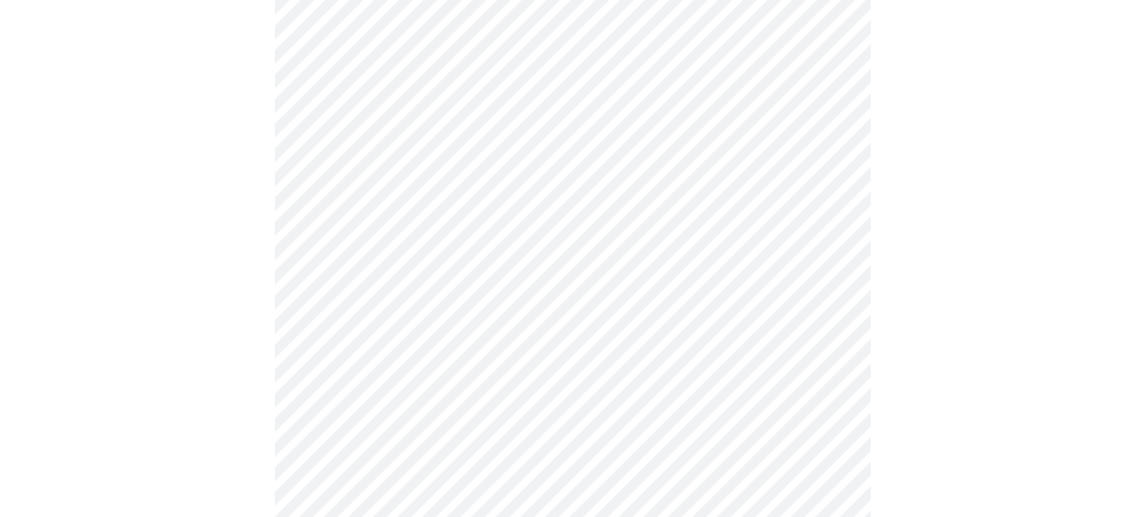
scroll to position [149, 0]
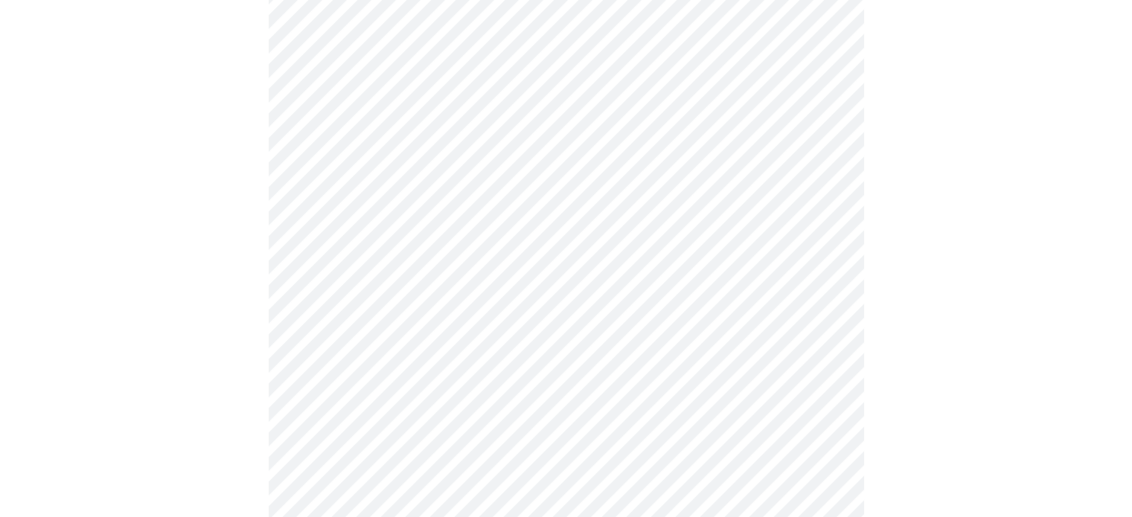
click at [393, 284] on body "MyMenopauseRx Appointments Messaging Labs Uploads Medications Community Refer a…" at bounding box center [566, 254] width 1120 height 794
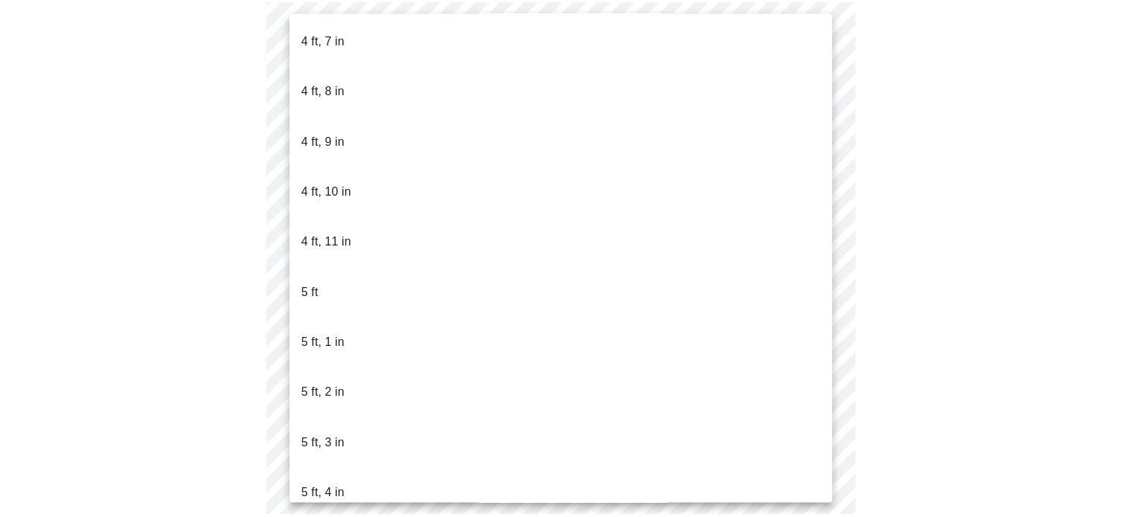
scroll to position [968, 0]
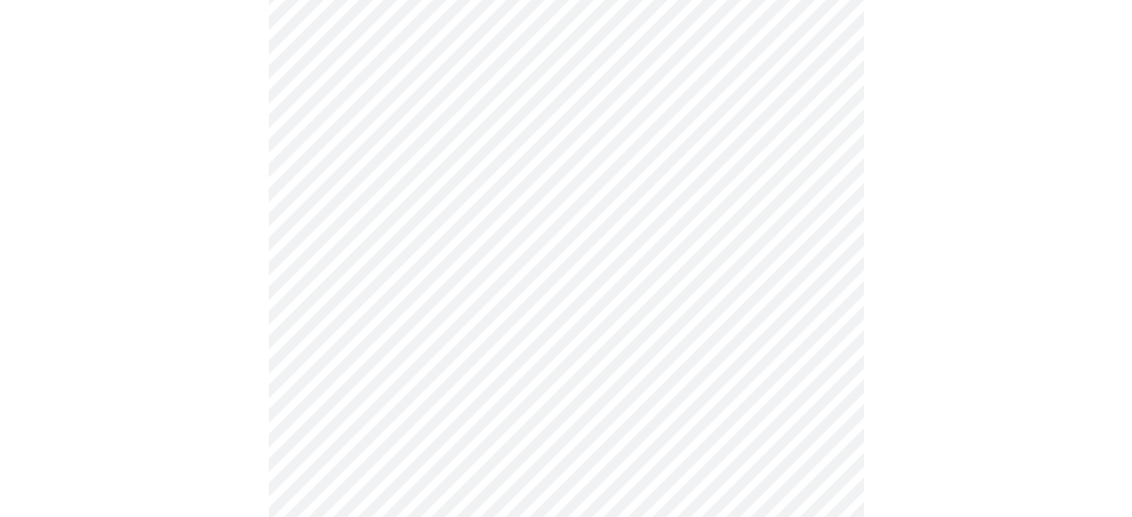
scroll to position [3797, 0]
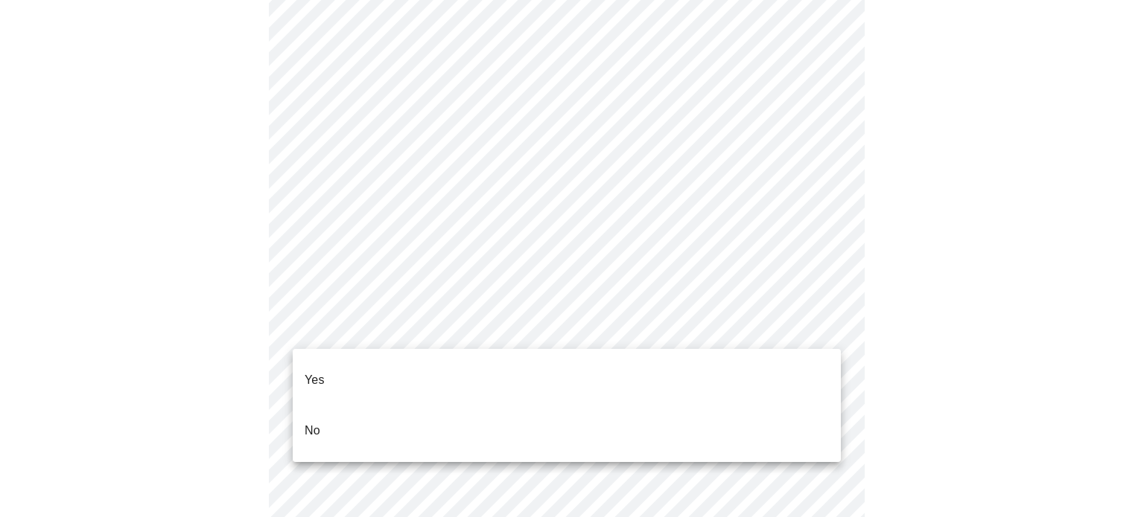
click at [313, 422] on p "No" at bounding box center [312, 431] width 16 height 18
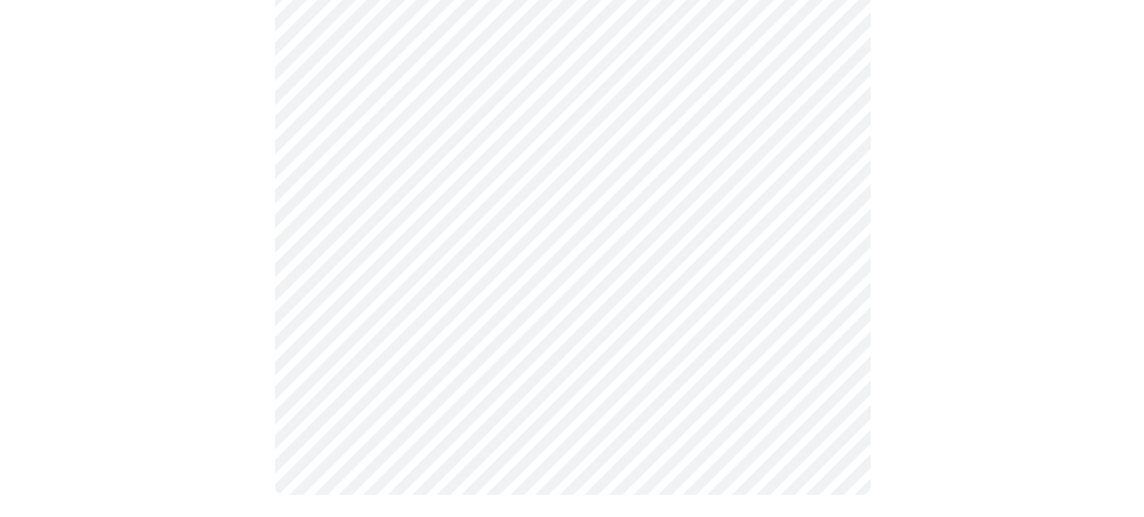
scroll to position [933, 0]
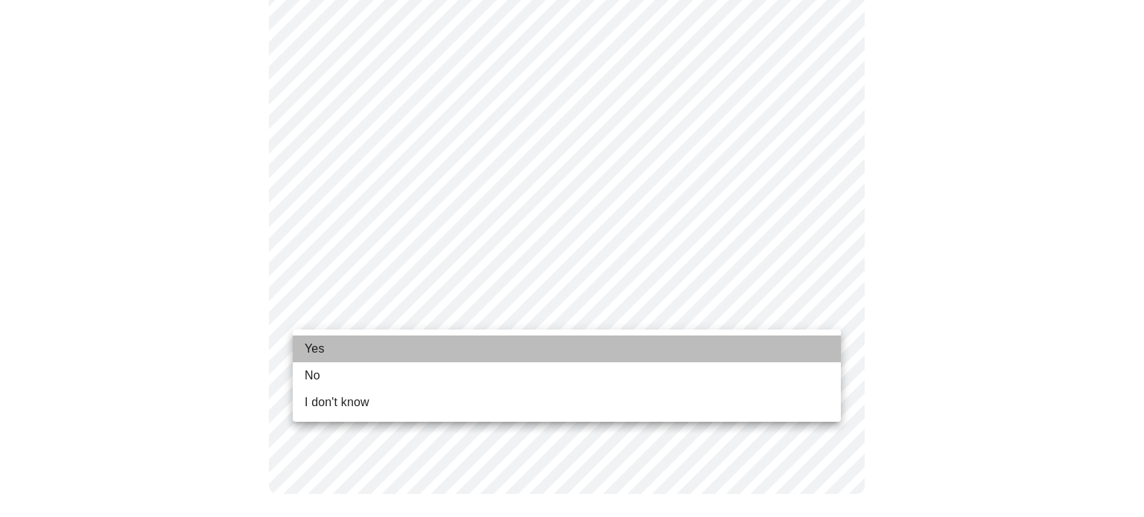
click at [357, 348] on li "Yes" at bounding box center [567, 349] width 548 height 27
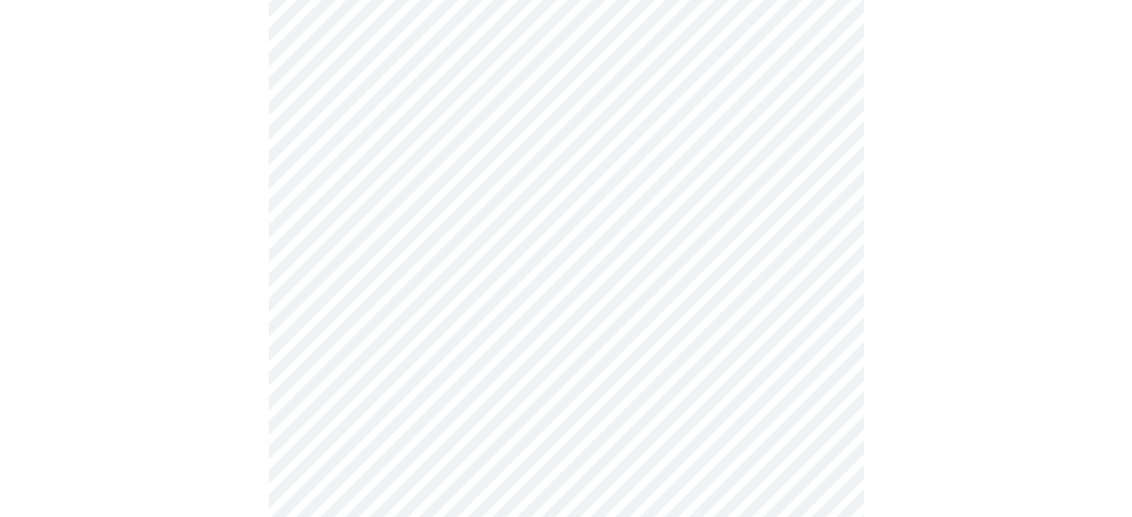
scroll to position [0, 0]
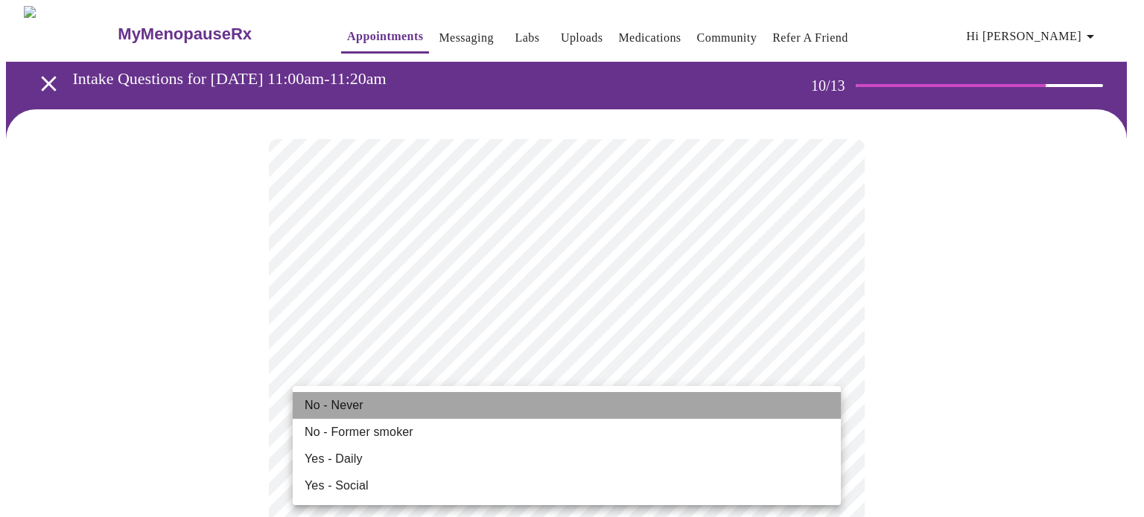
click at [366, 410] on li "No - Never" at bounding box center [567, 405] width 548 height 27
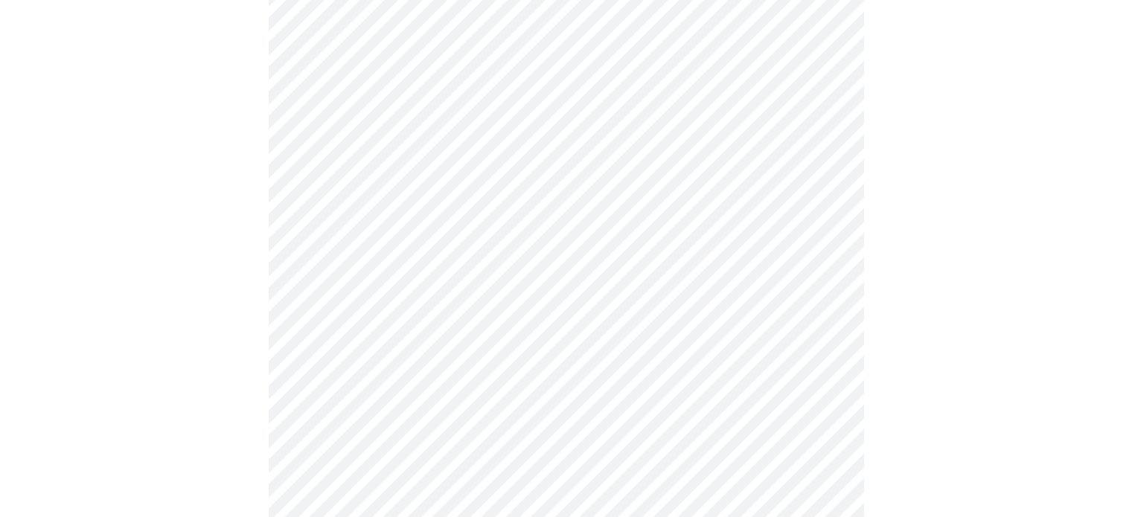
scroll to position [1117, 0]
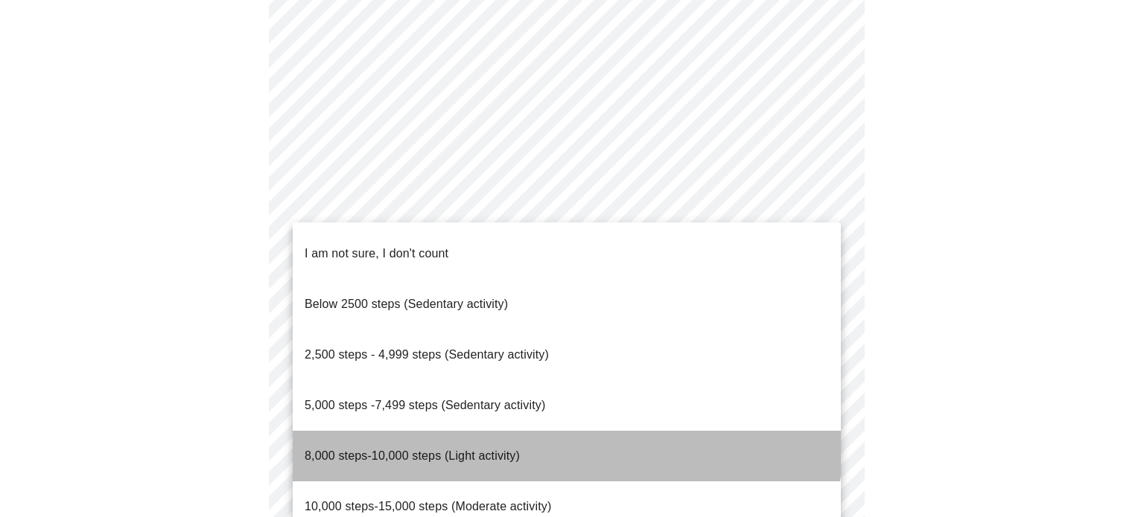
click at [476, 450] on span "8,000 steps-10,000 steps (Light activity)" at bounding box center [411, 456] width 215 height 13
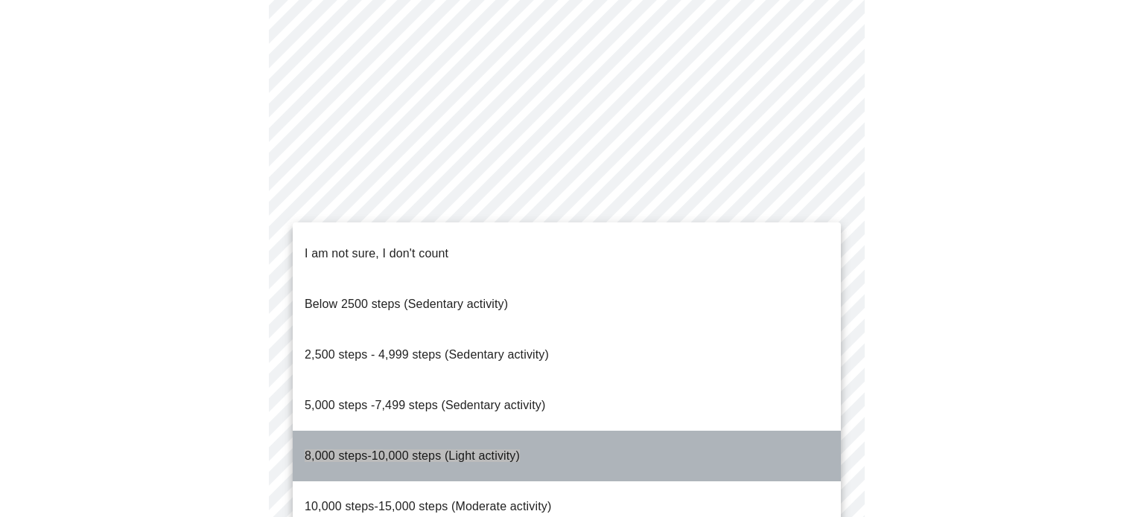
click at [351, 450] on span "8,000 steps-10,000 steps (Light activity)" at bounding box center [411, 456] width 215 height 13
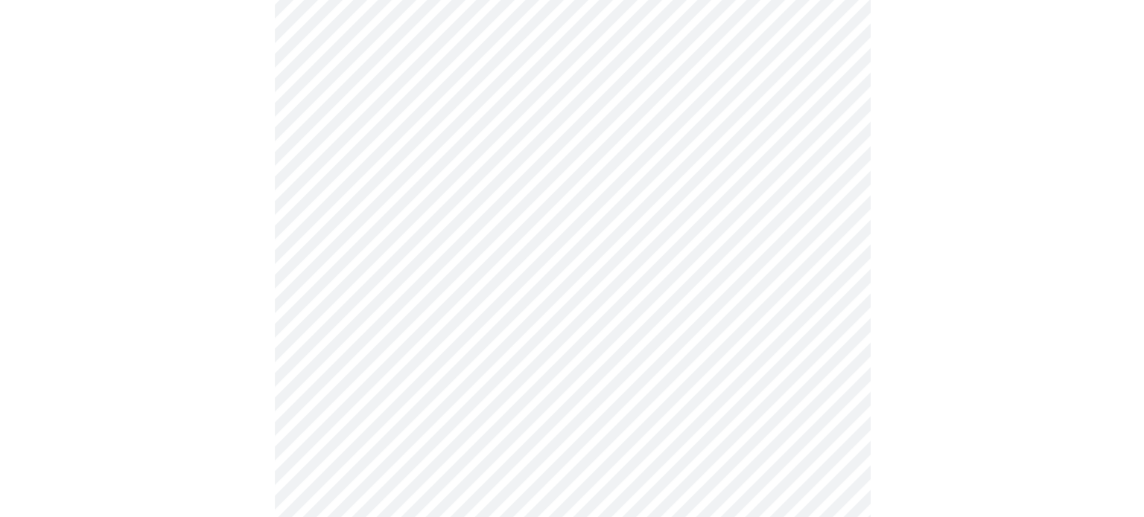
scroll to position [1415, 0]
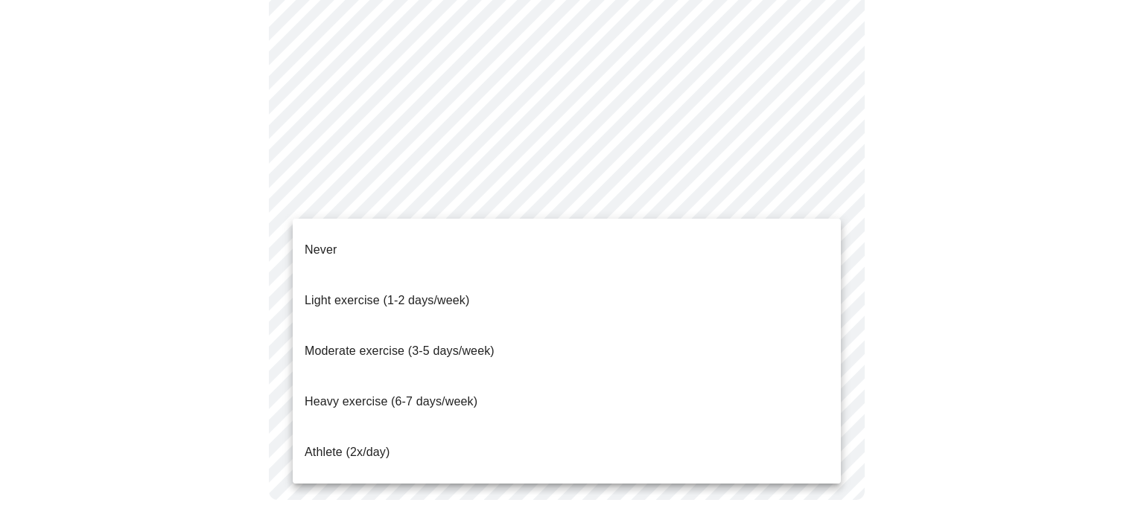
click at [412, 345] on span "Moderate exercise (3-5 days/week)" at bounding box center [399, 351] width 190 height 13
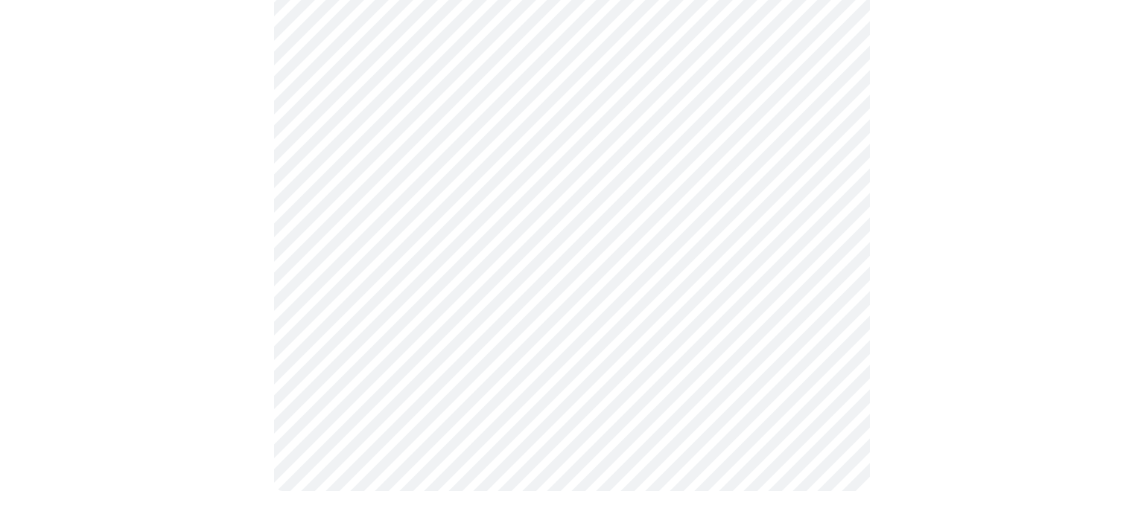
scroll to position [1412, 0]
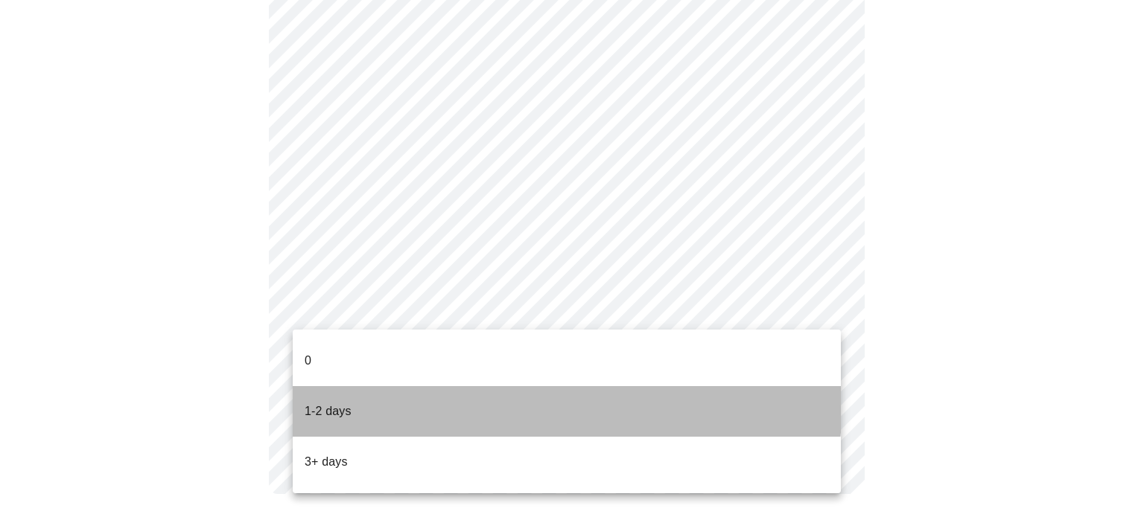
click at [372, 386] on li "1-2 days" at bounding box center [567, 411] width 548 height 51
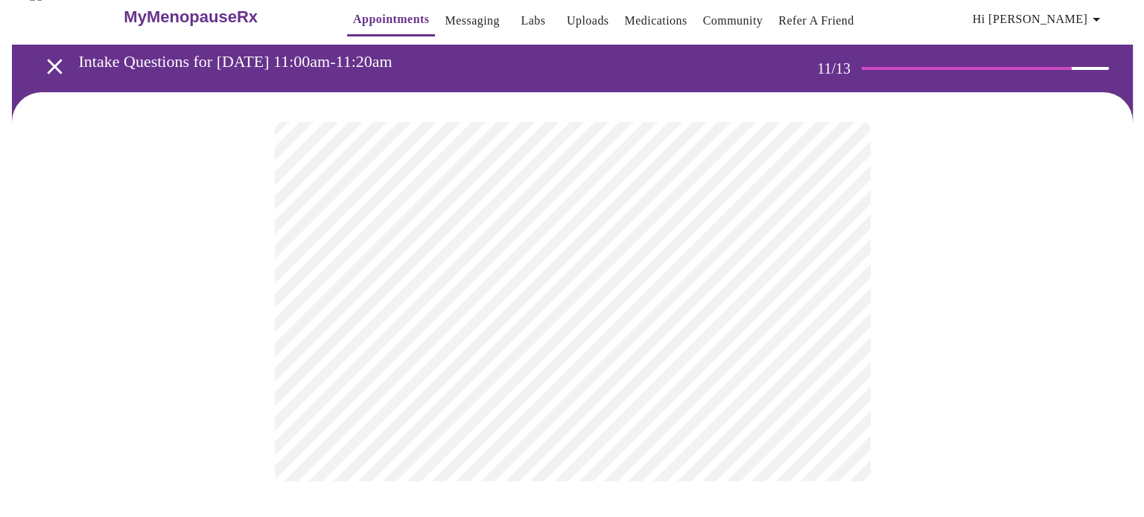
scroll to position [0, 0]
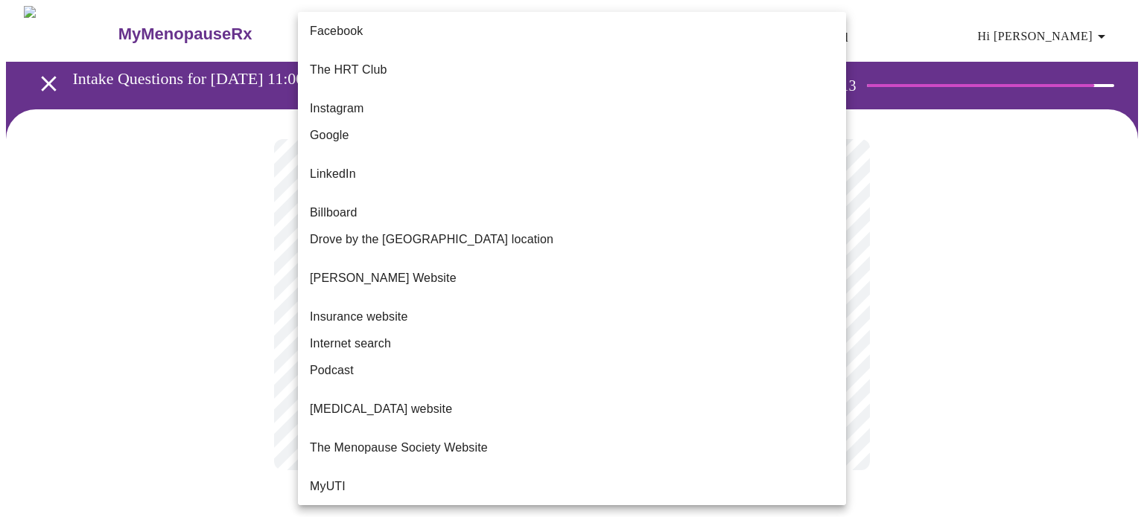
click at [545, 307] on body "MyMenopauseRx Appointments Messaging Labs Uploads Medications Community Refer a…" at bounding box center [572, 253] width 1132 height 494
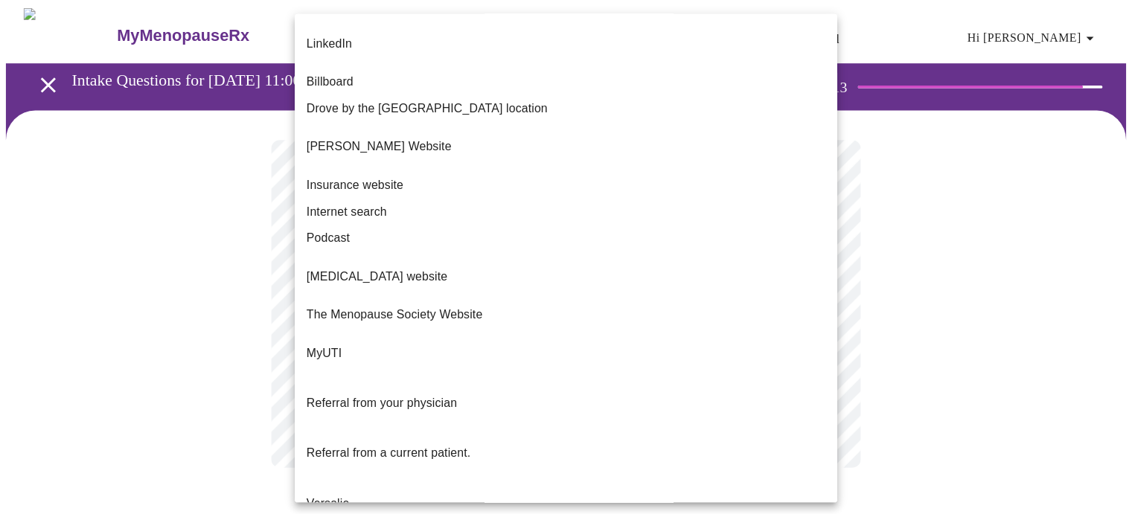
scroll to position [134, 0]
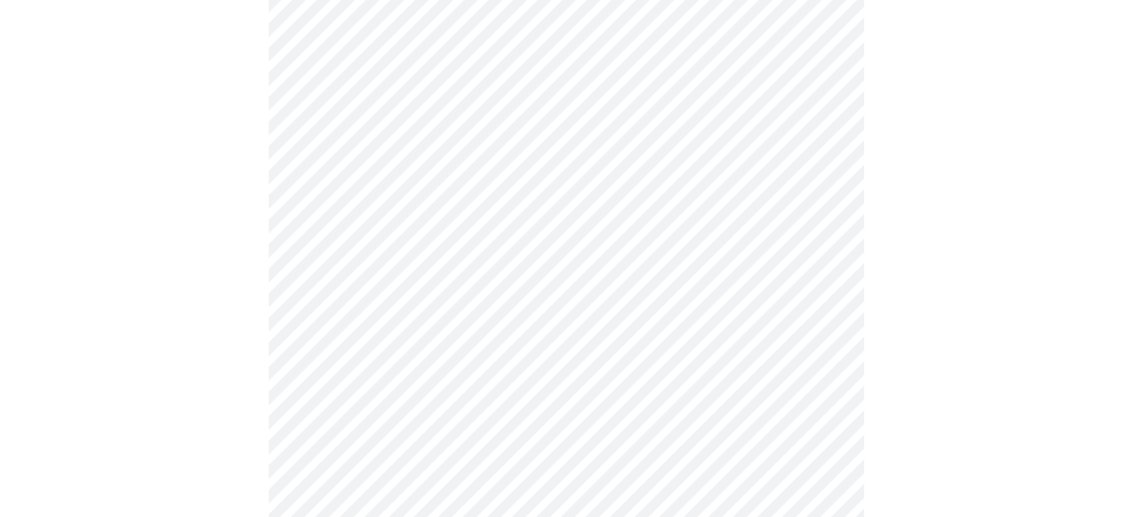
scroll to position [599, 0]
